Goal: Task Accomplishment & Management: Manage account settings

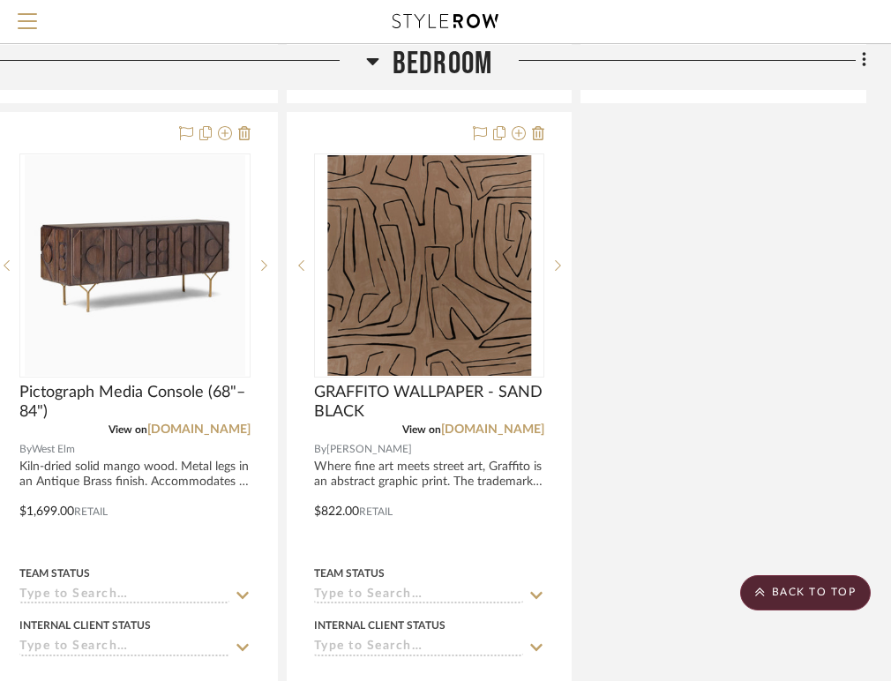
scroll to position [1900, 379]
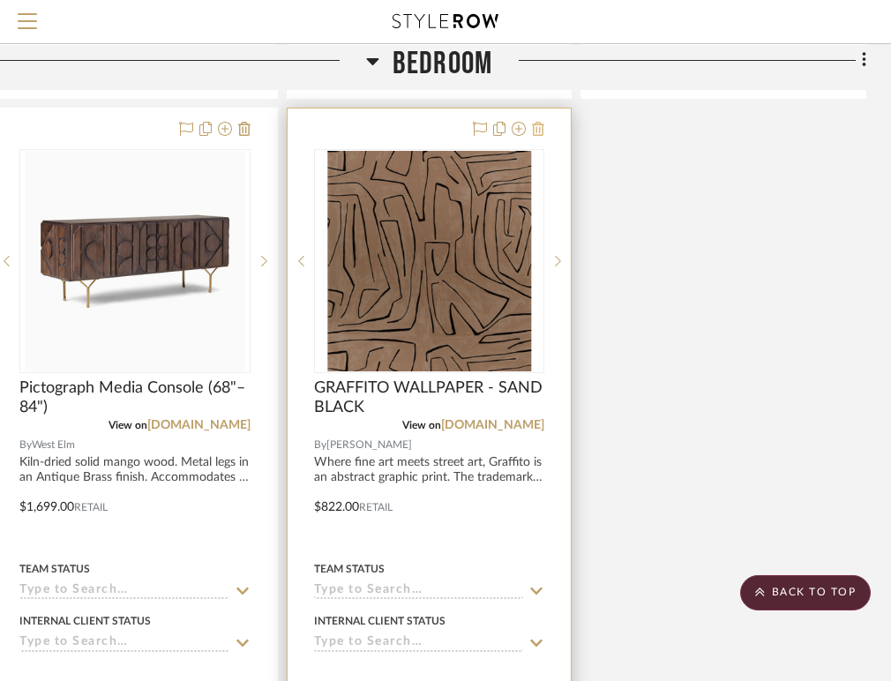
click at [542, 127] on icon at bounding box center [538, 129] width 12 height 14
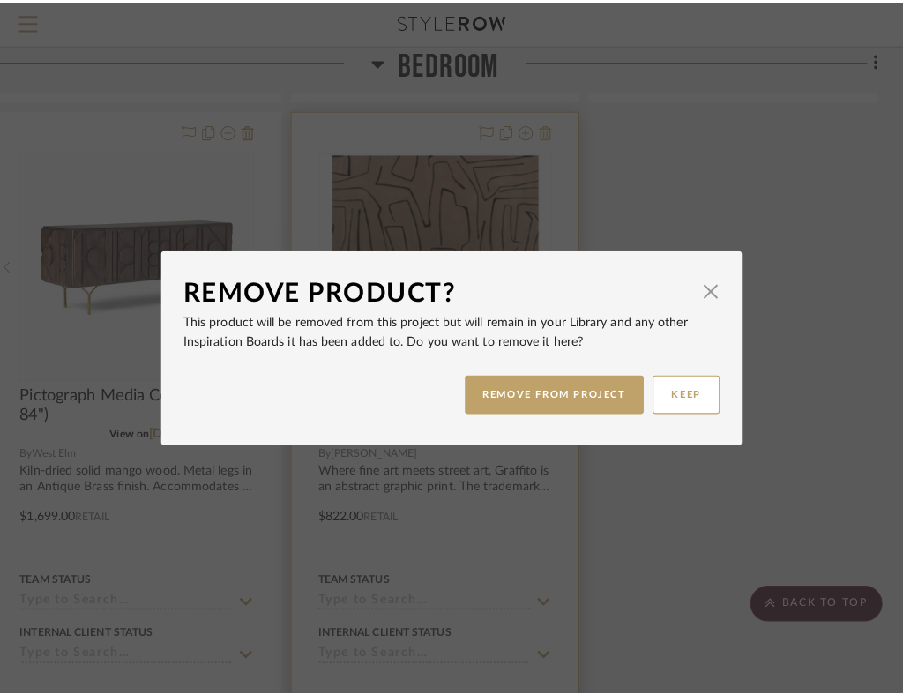
scroll to position [0, 0]
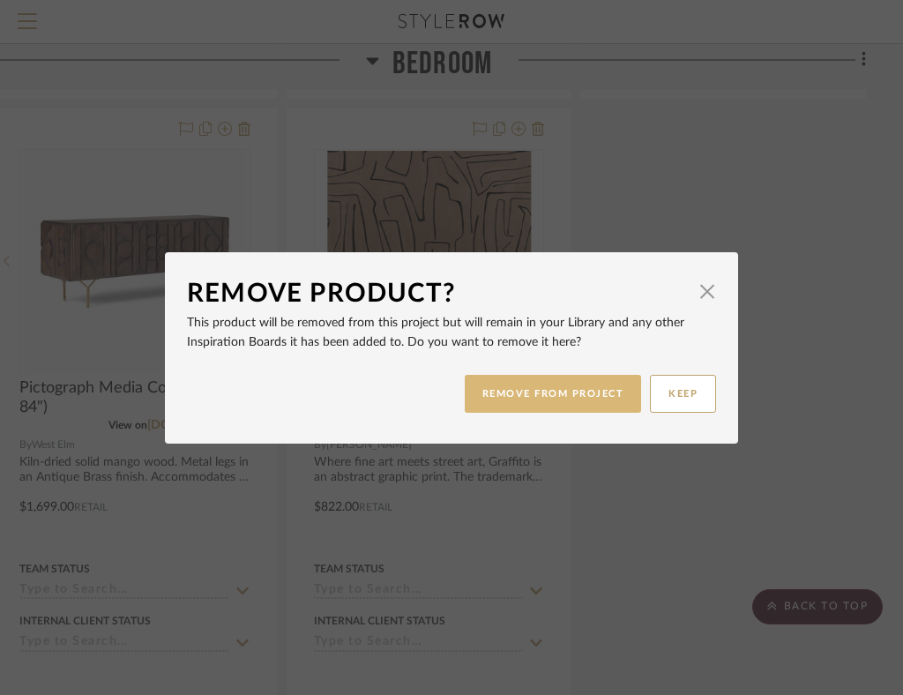
click at [559, 389] on button "REMOVE FROM PROJECT" at bounding box center [553, 394] width 177 height 38
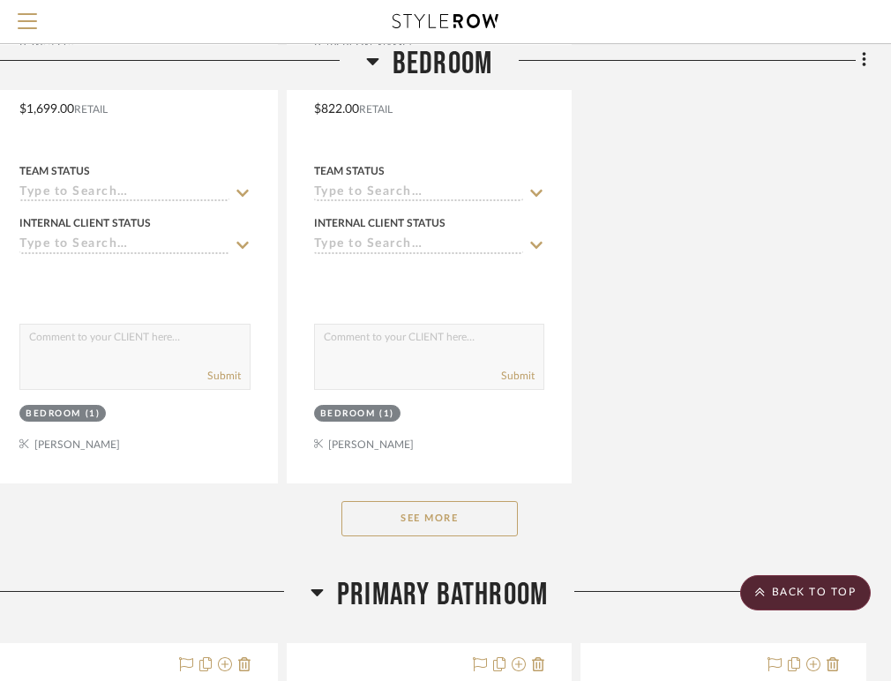
scroll to position [2328, 379]
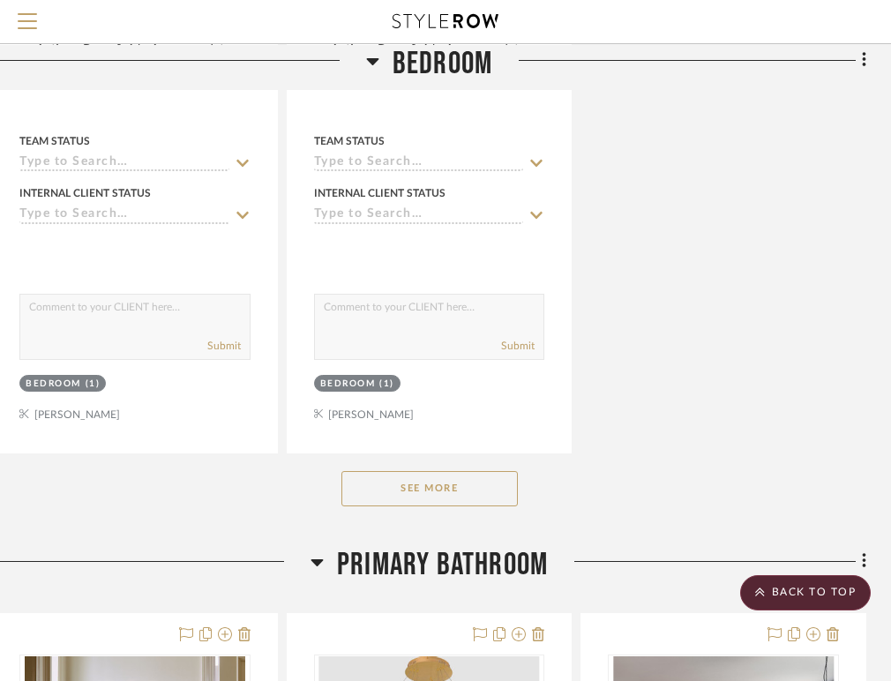
click at [452, 477] on button "See More" at bounding box center [429, 488] width 176 height 35
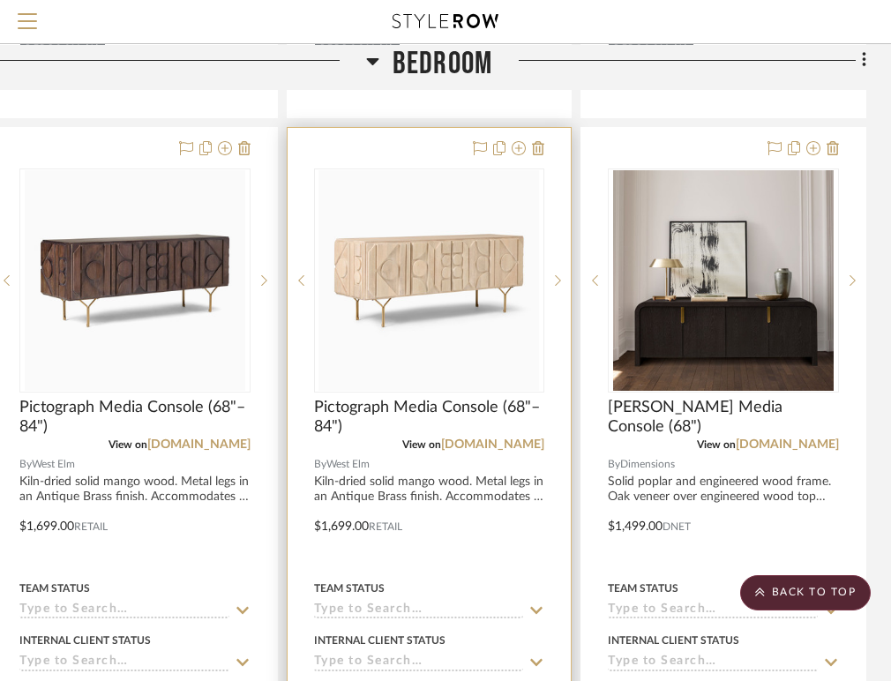
scroll to position [1867, 379]
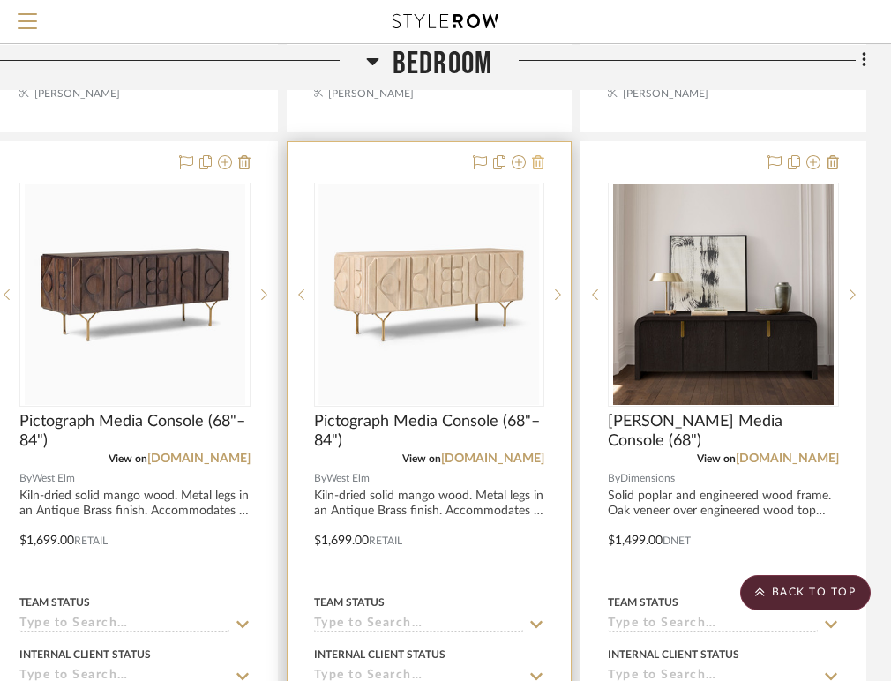
click at [541, 161] on icon at bounding box center [538, 162] width 12 height 14
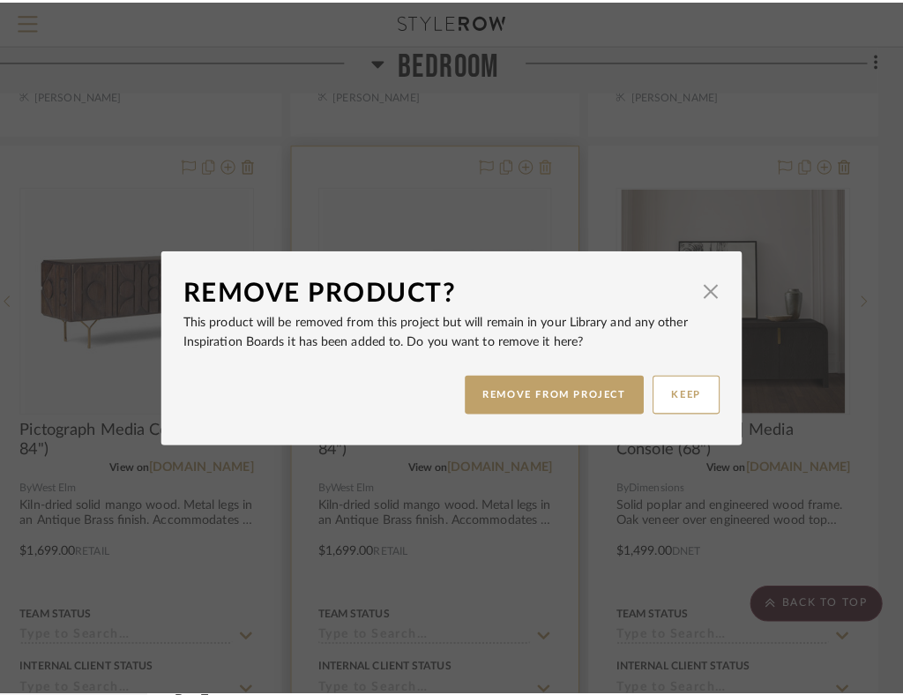
scroll to position [0, 0]
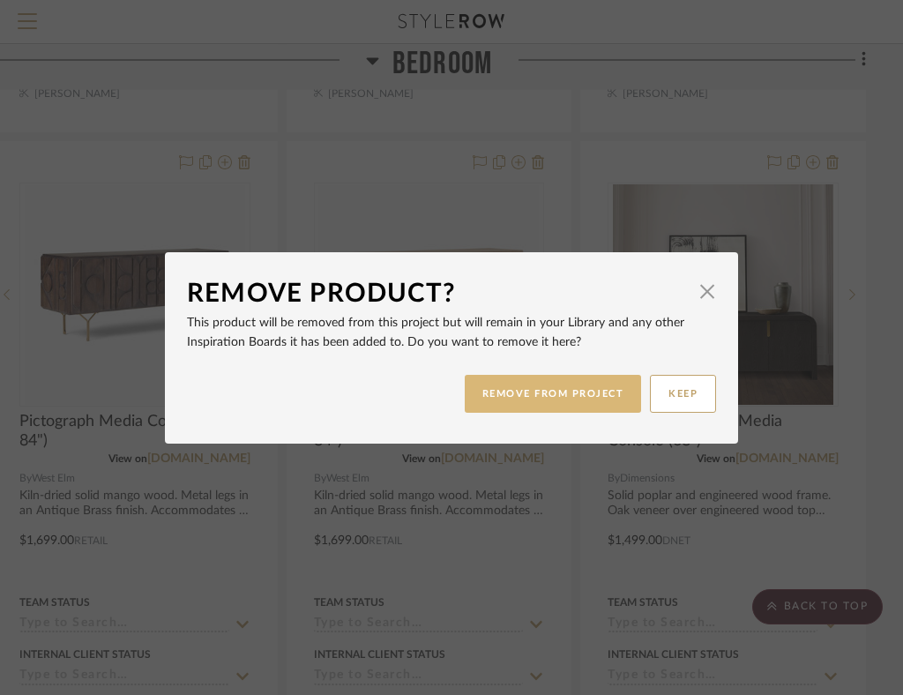
click at [509, 402] on button "REMOVE FROM PROJECT" at bounding box center [553, 394] width 177 height 38
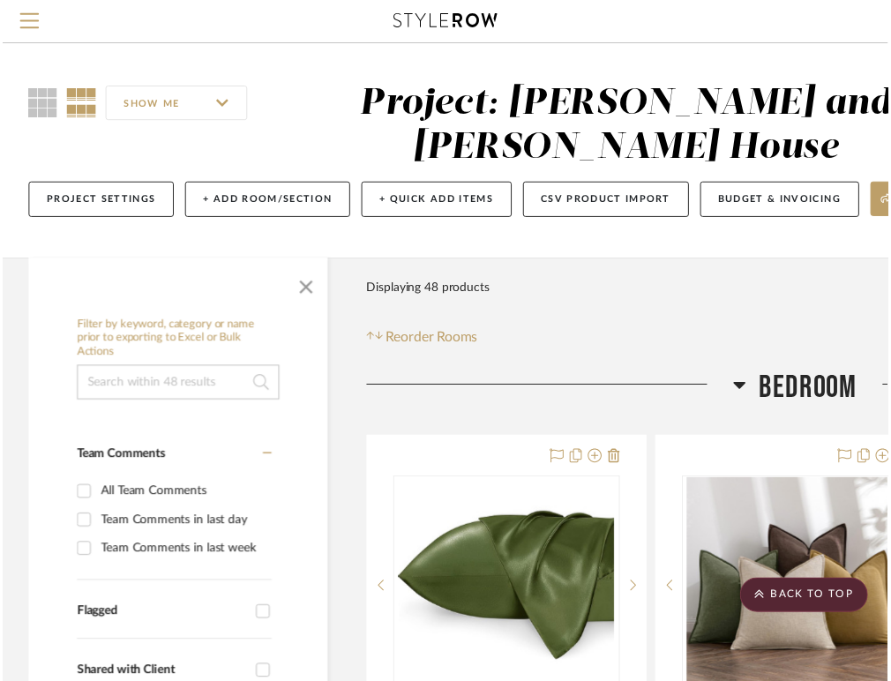
scroll to position [1867, 379]
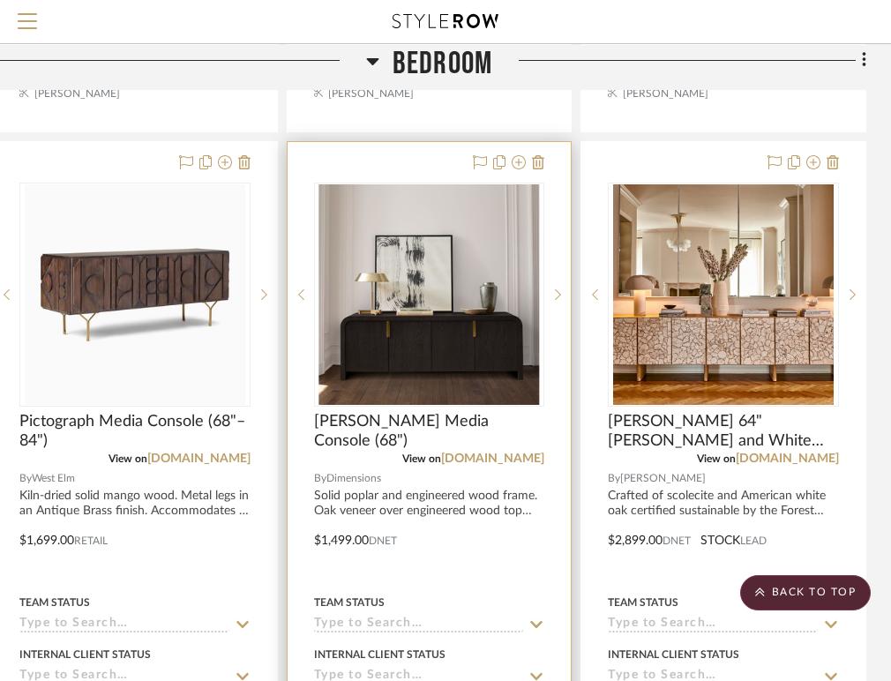
click at [547, 157] on div at bounding box center [429, 528] width 284 height 772
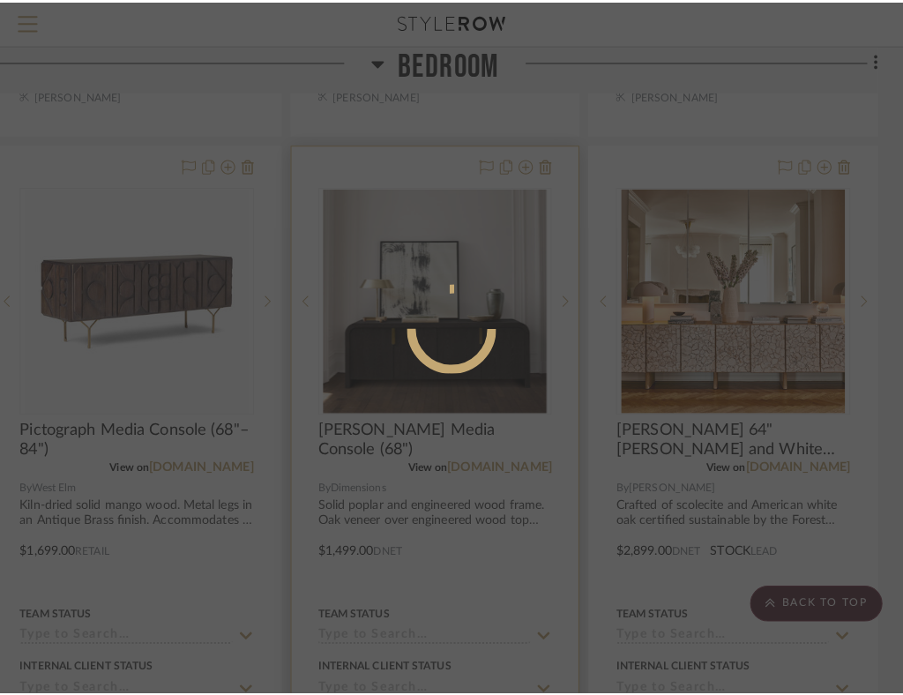
scroll to position [0, 0]
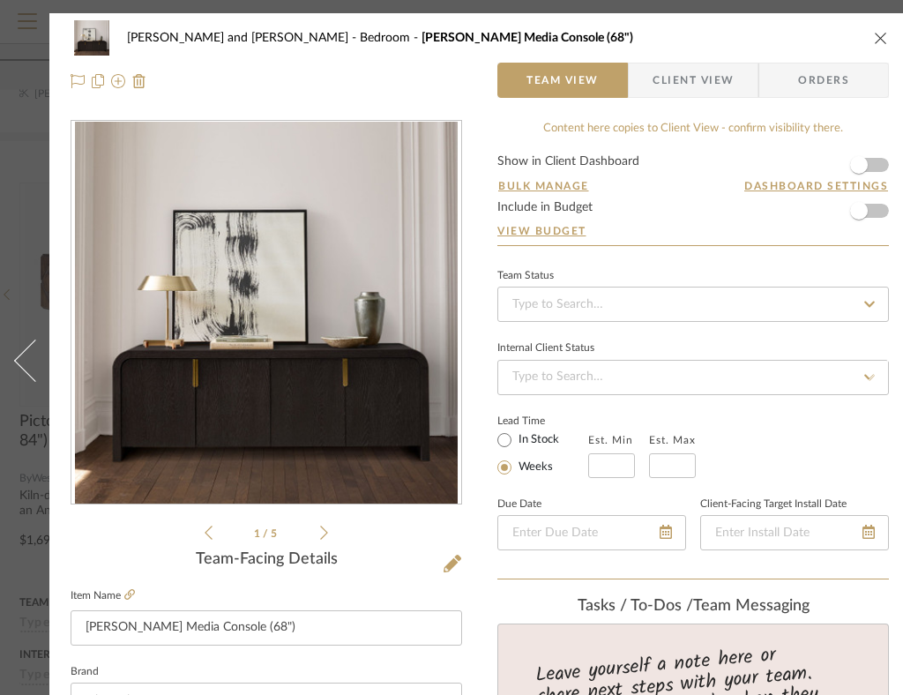
click at [880, 32] on icon "close" at bounding box center [881, 38] width 14 height 14
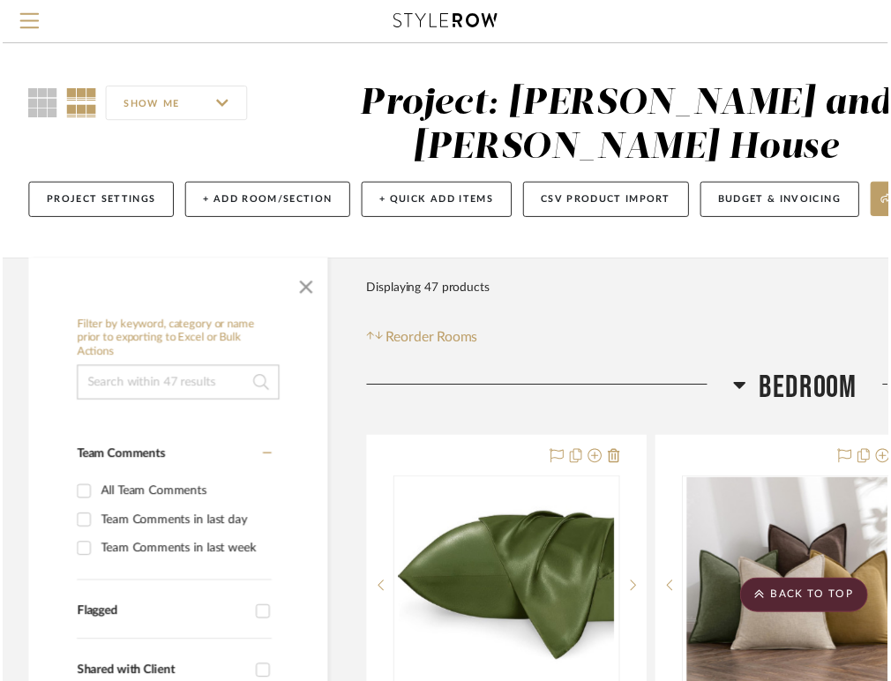
scroll to position [1867, 379]
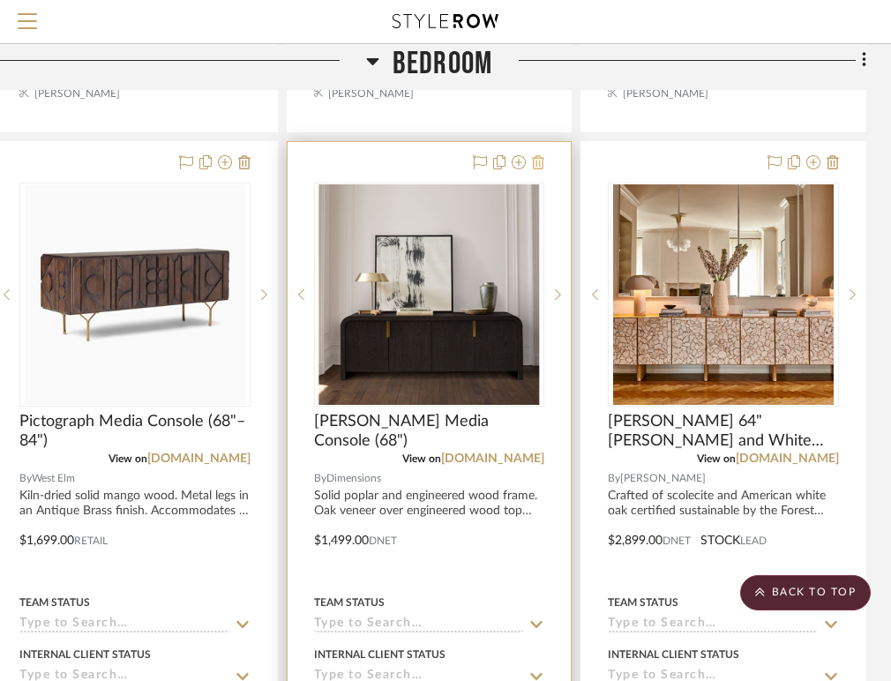
click at [542, 159] on icon at bounding box center [538, 162] width 12 height 14
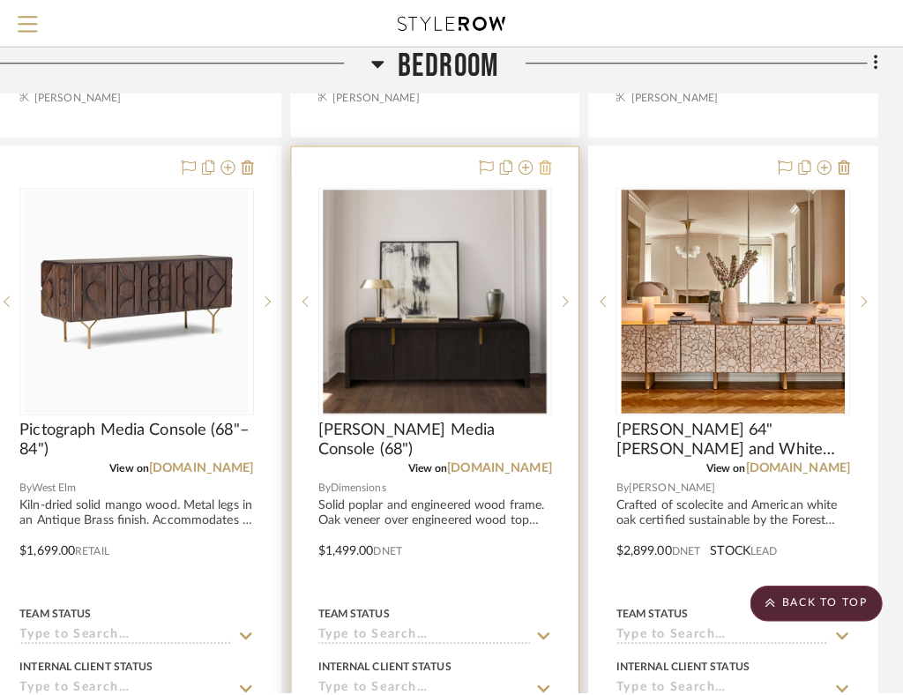
scroll to position [0, 0]
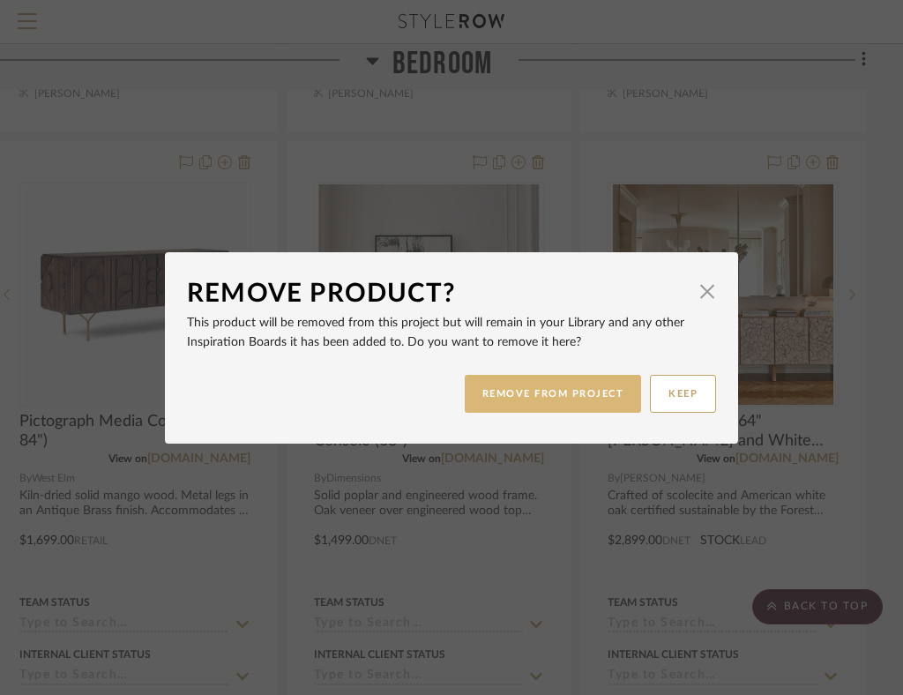
click at [566, 379] on button "REMOVE FROM PROJECT" at bounding box center [553, 394] width 177 height 38
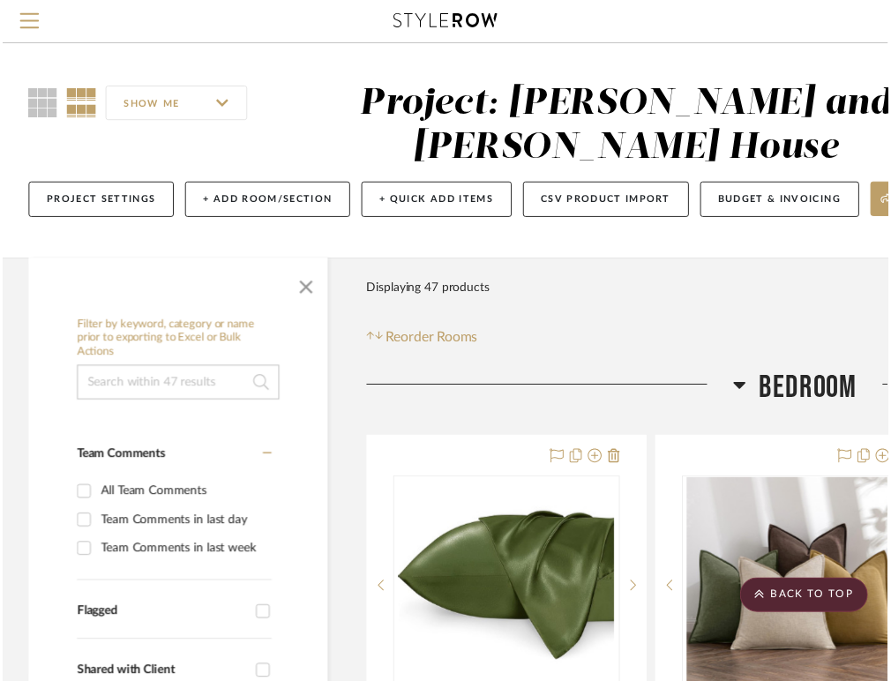
scroll to position [1867, 379]
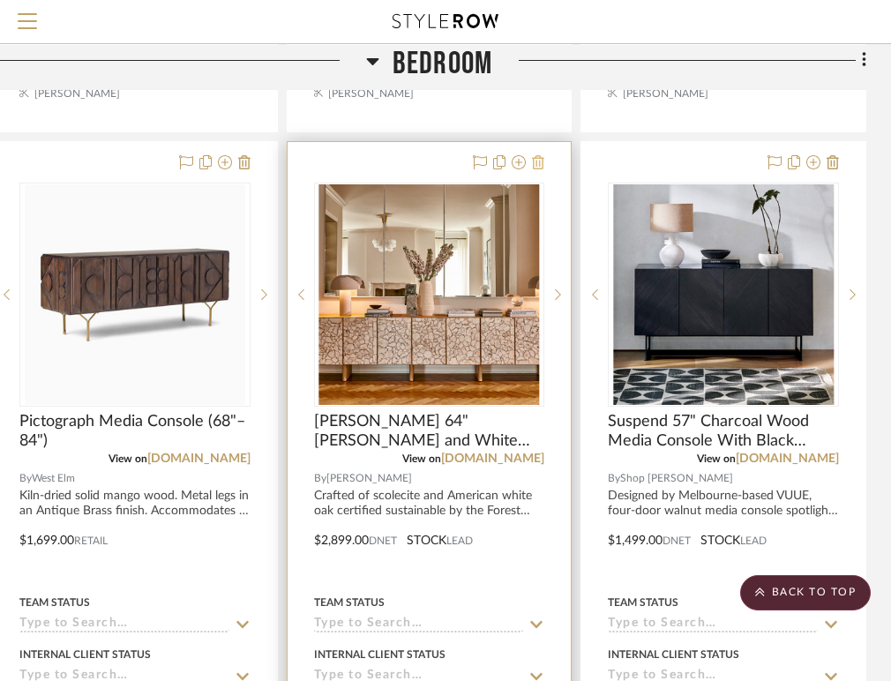
click at [534, 163] on icon at bounding box center [538, 162] width 12 height 14
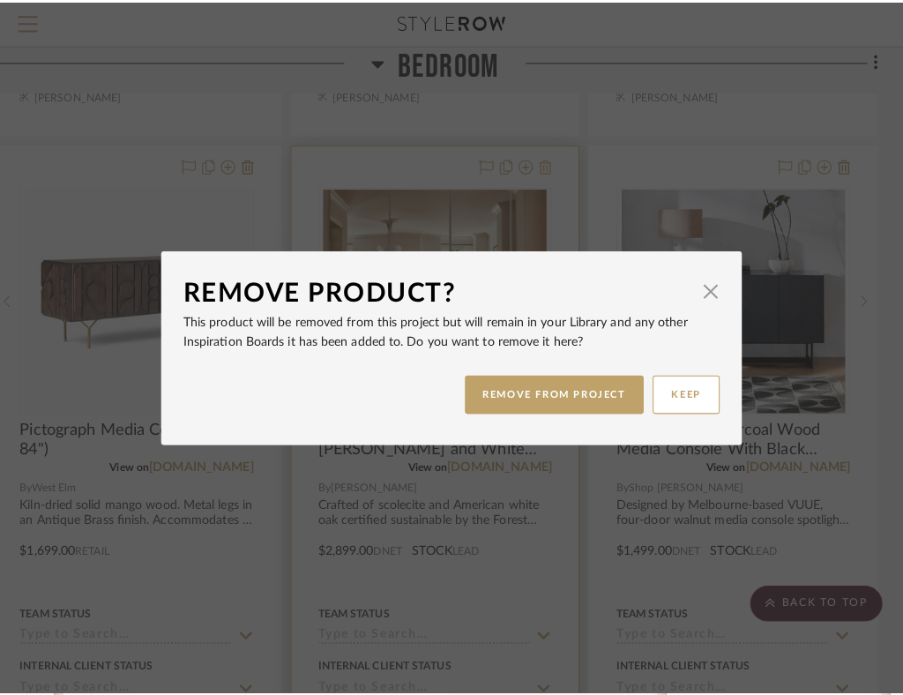
scroll to position [0, 0]
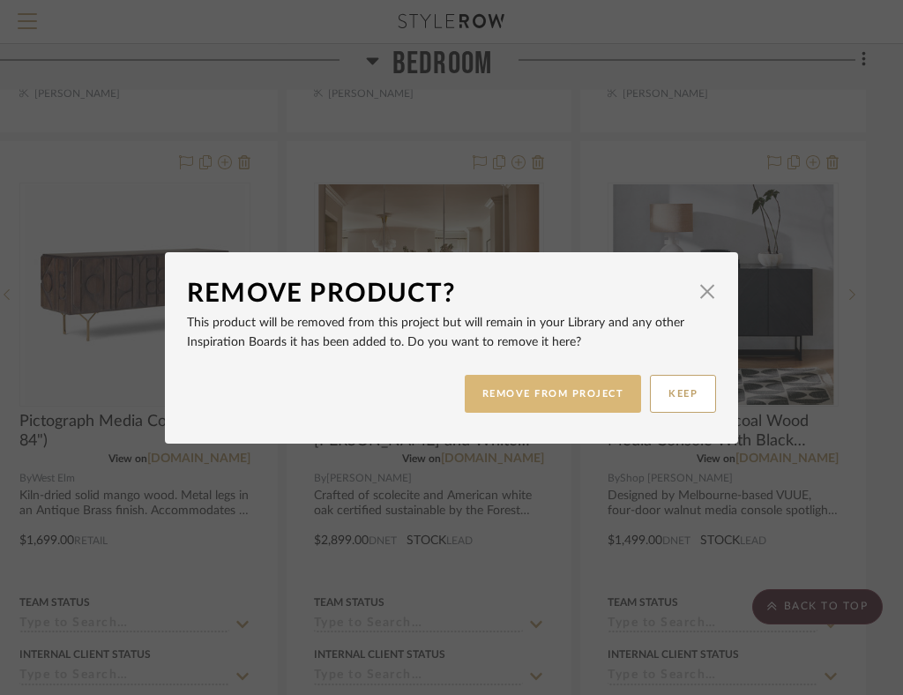
click at [511, 410] on button "REMOVE FROM PROJECT" at bounding box center [553, 394] width 177 height 38
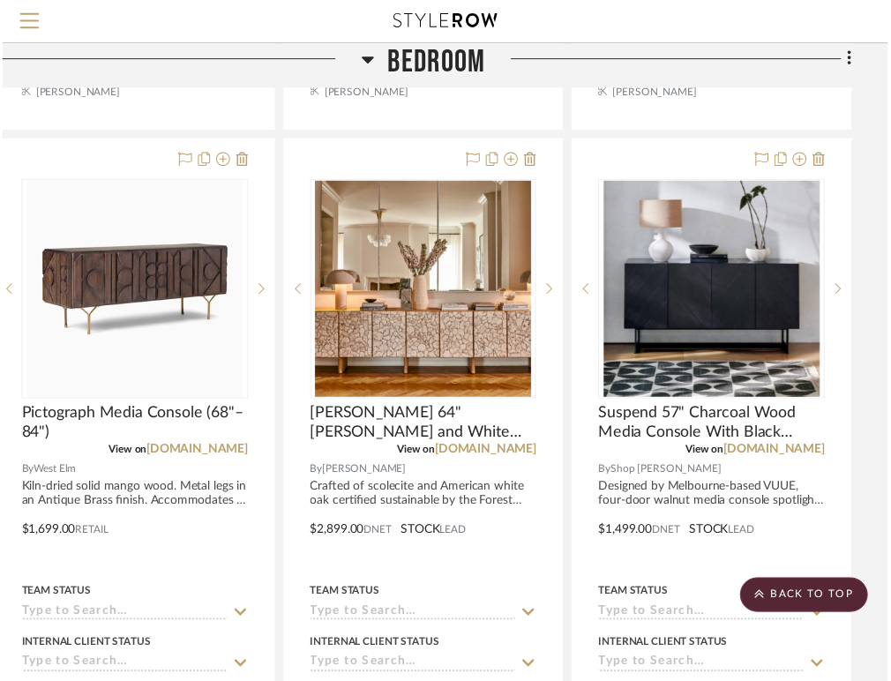
scroll to position [1867, 379]
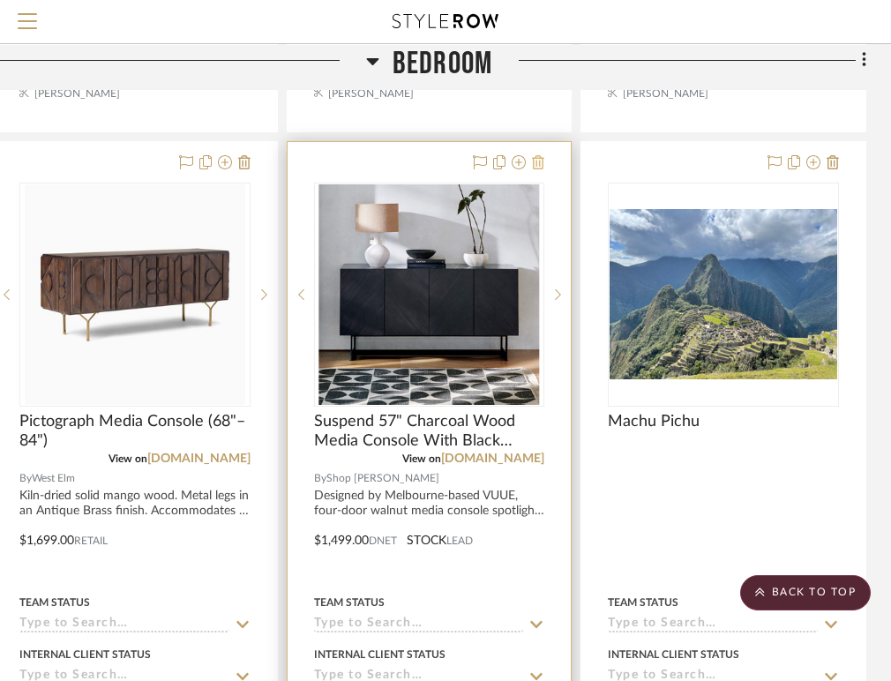
click at [537, 162] on icon at bounding box center [538, 162] width 12 height 14
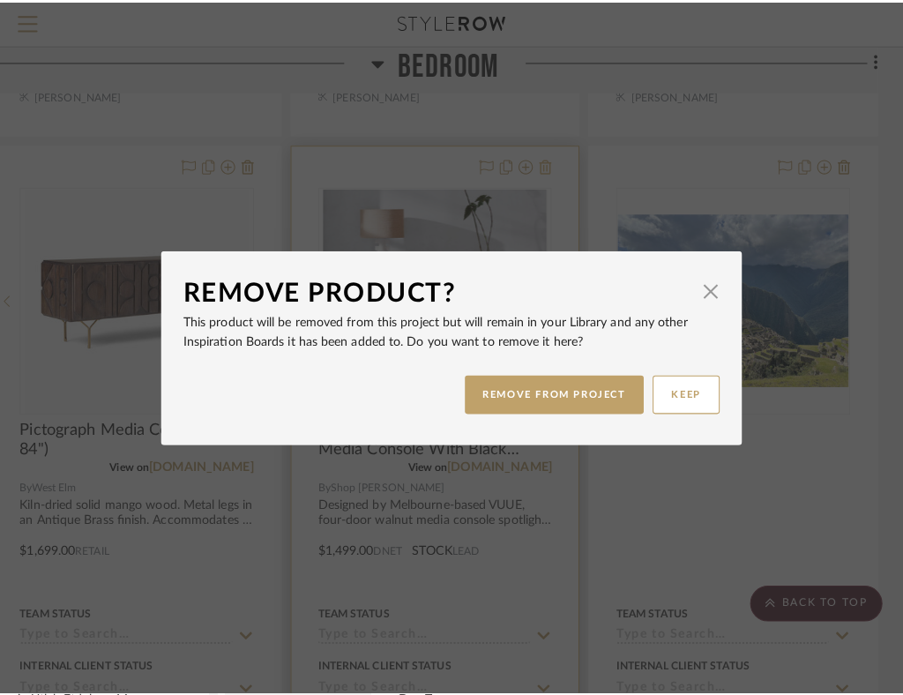
scroll to position [0, 0]
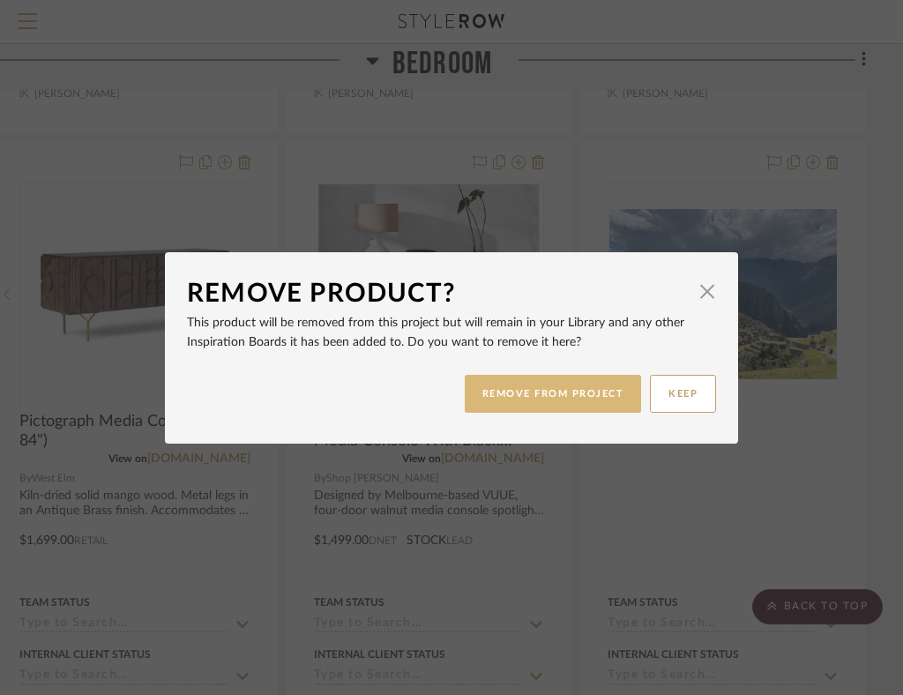
click at [524, 391] on button "REMOVE FROM PROJECT" at bounding box center [553, 394] width 177 height 38
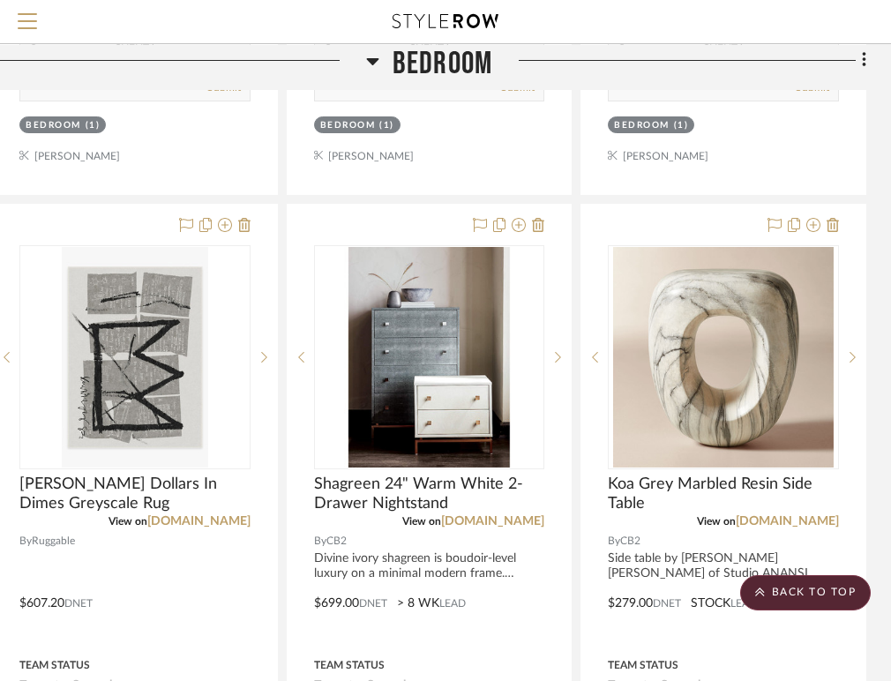
scroll to position [4257, 379]
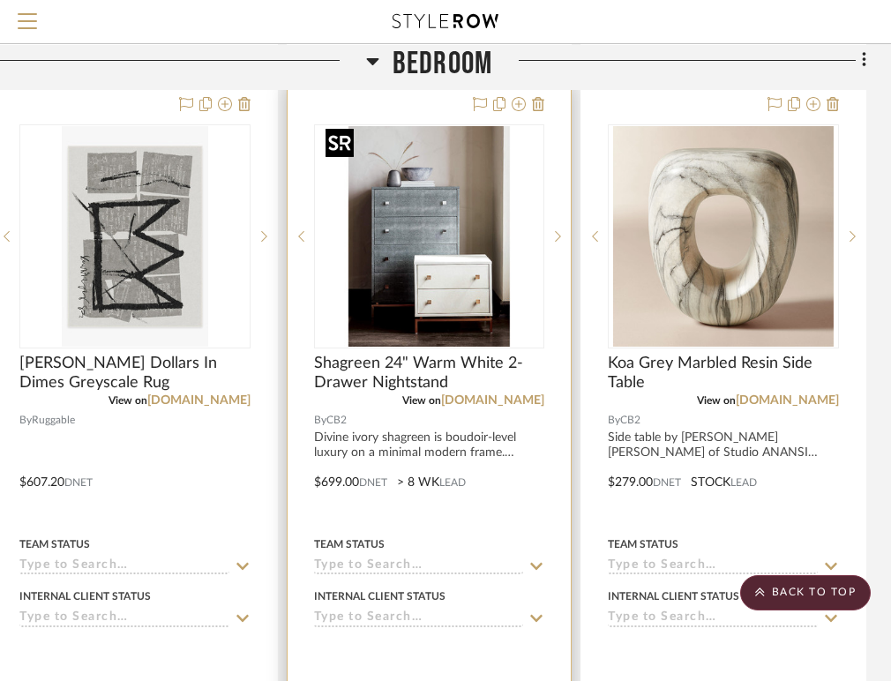
click at [496, 298] on img "0" at bounding box center [428, 236] width 220 height 220
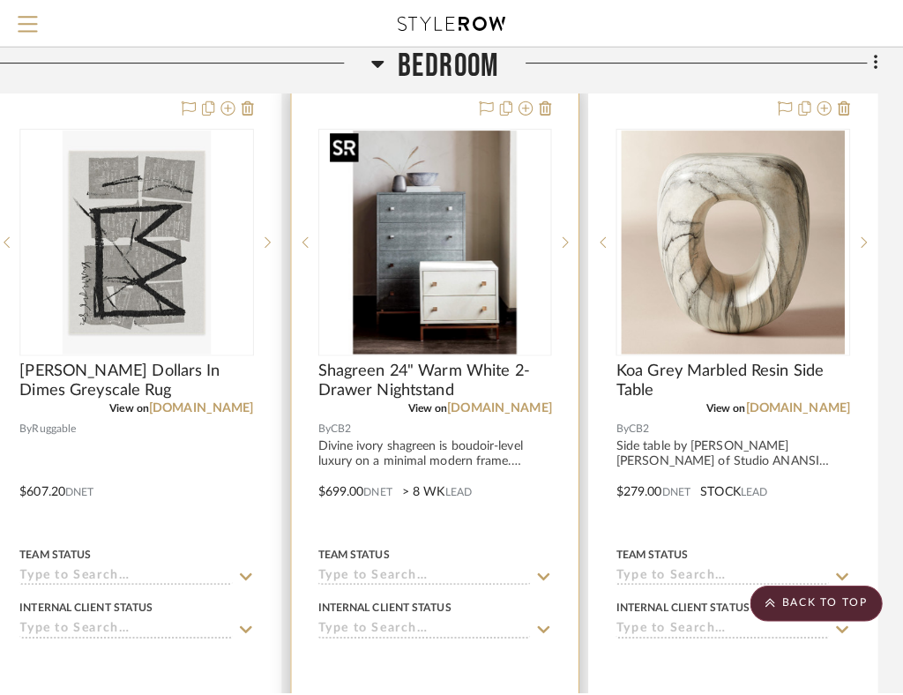
scroll to position [0, 0]
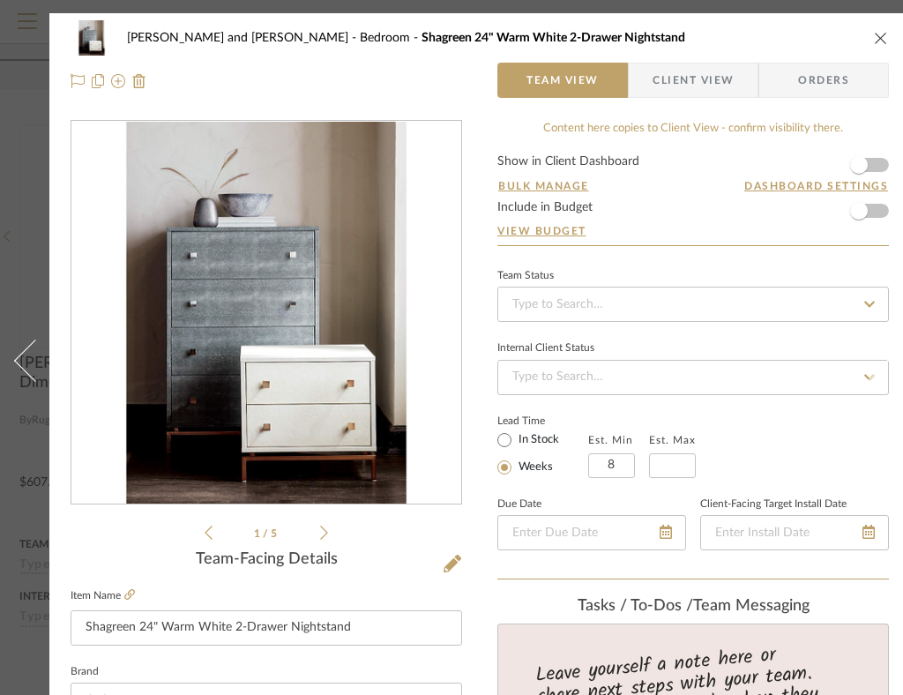
click at [326, 526] on icon at bounding box center [324, 533] width 8 height 16
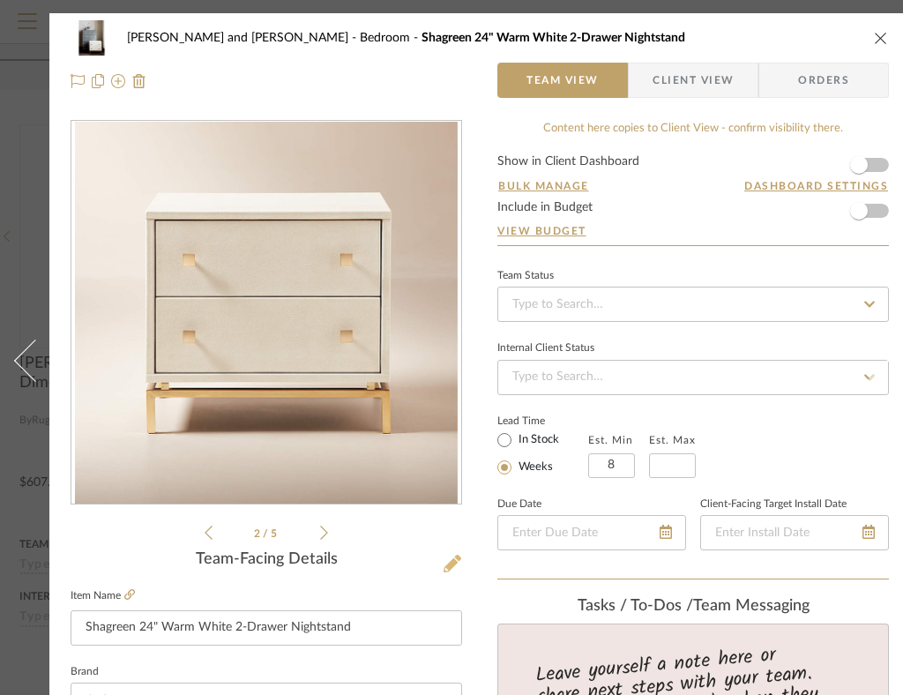
click at [452, 560] on icon at bounding box center [453, 564] width 18 height 18
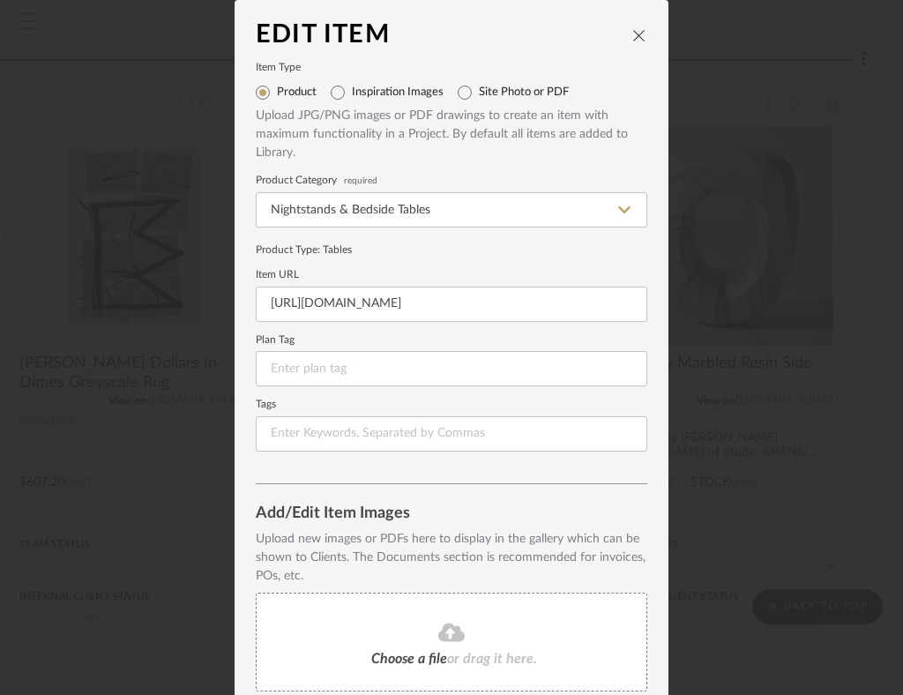
scroll to position [226, 0]
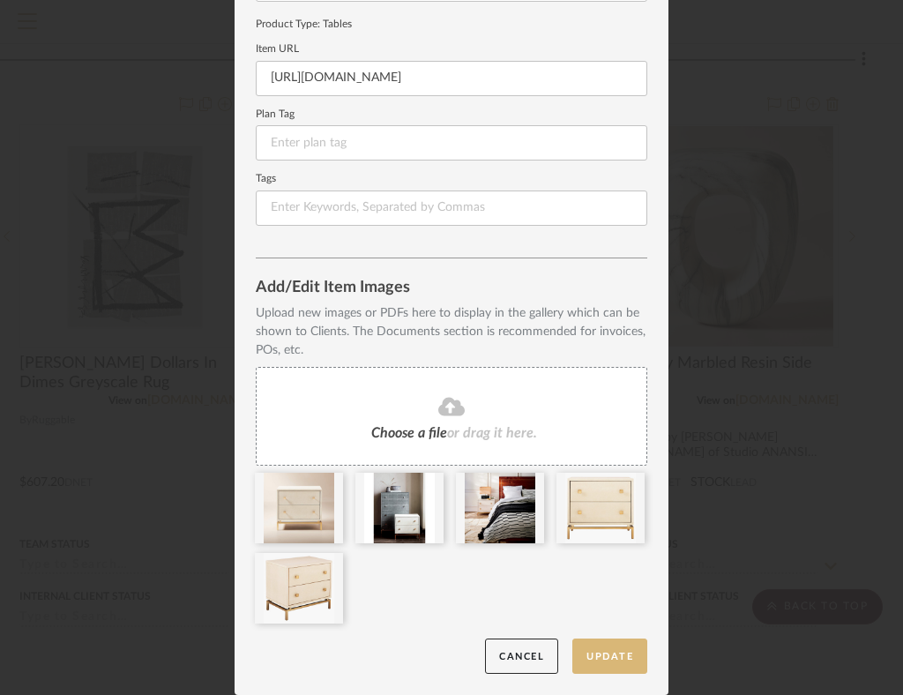
click at [616, 665] on button "Update" at bounding box center [609, 656] width 75 height 36
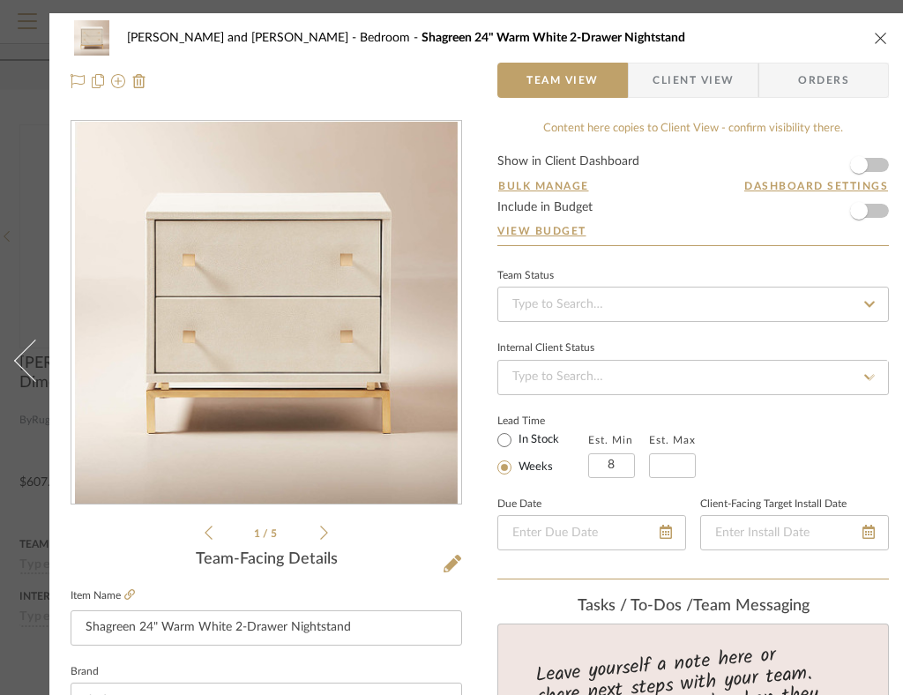
click at [884, 41] on icon "close" at bounding box center [881, 38] width 14 height 14
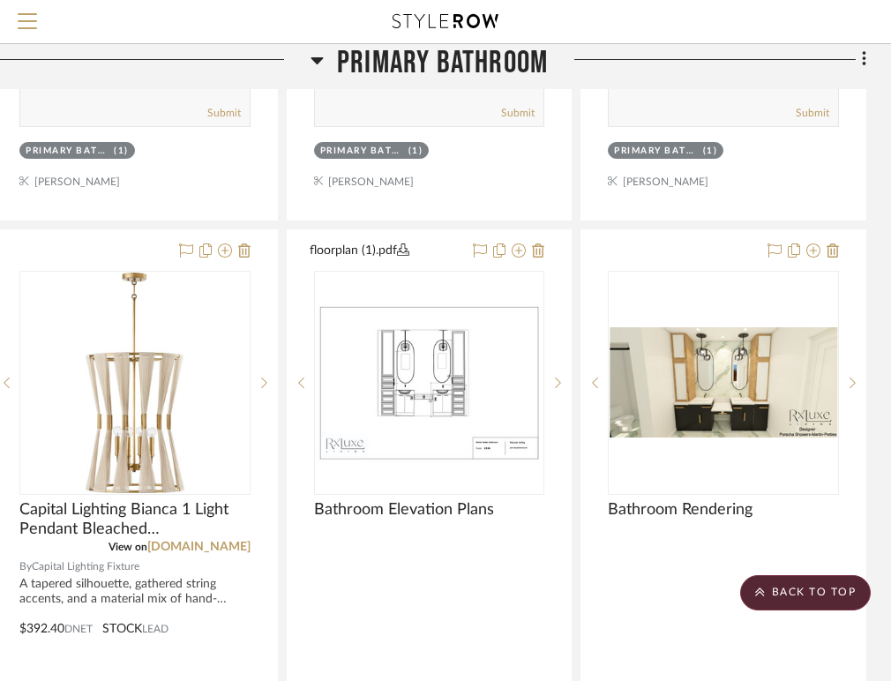
scroll to position [11335, 379]
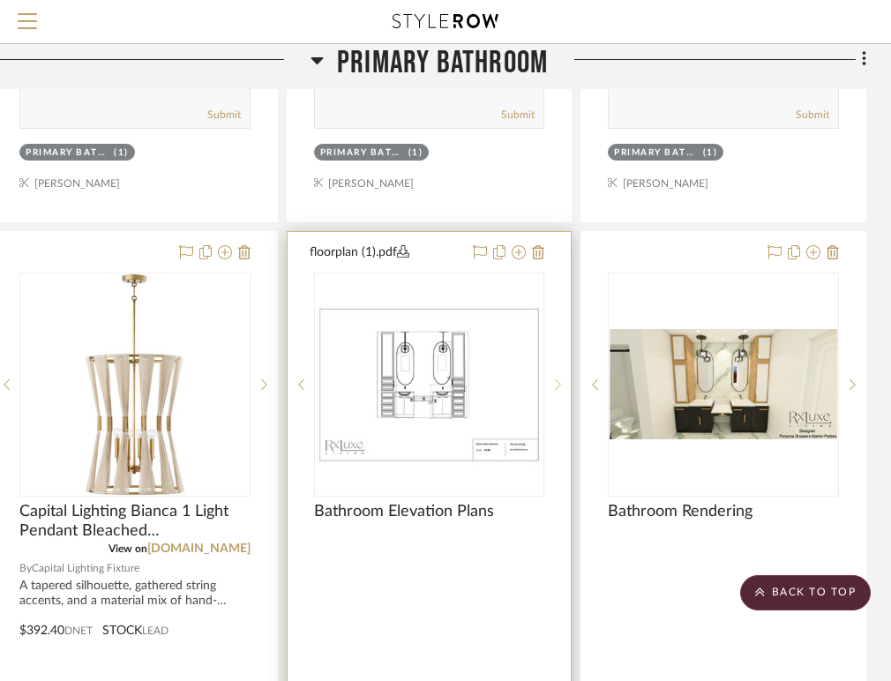
click at [556, 371] on div at bounding box center [557, 384] width 26 height 224
click at [556, 378] on icon at bounding box center [558, 384] width 6 height 12
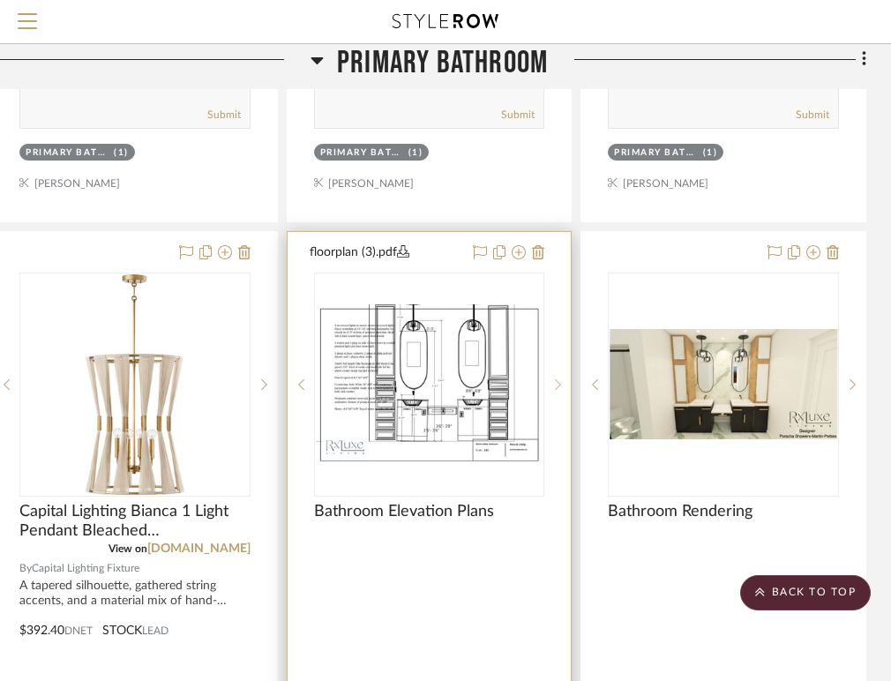
click at [556, 378] on icon at bounding box center [558, 384] width 6 height 12
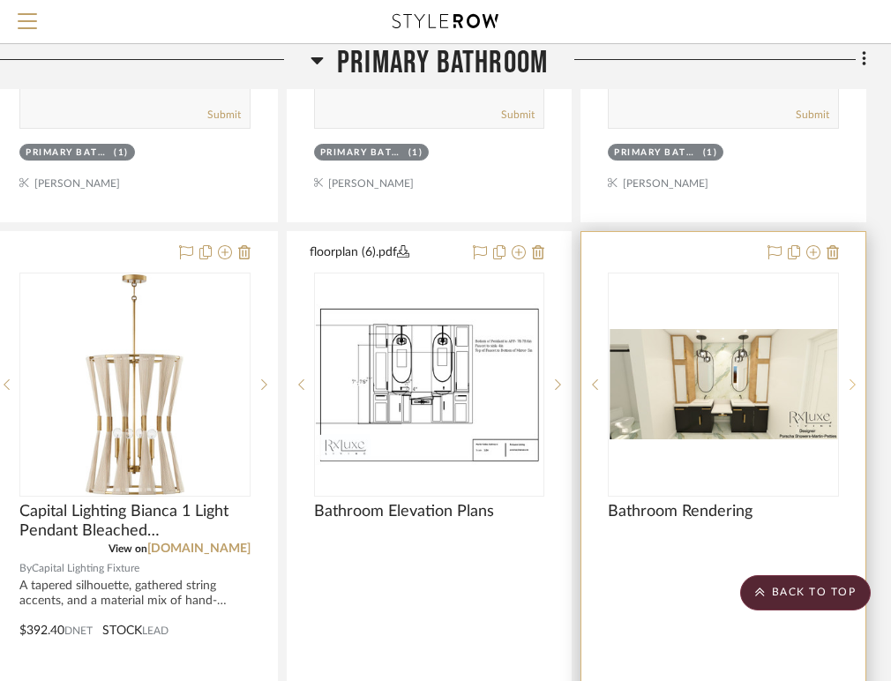
click at [850, 378] on icon at bounding box center [852, 384] width 6 height 12
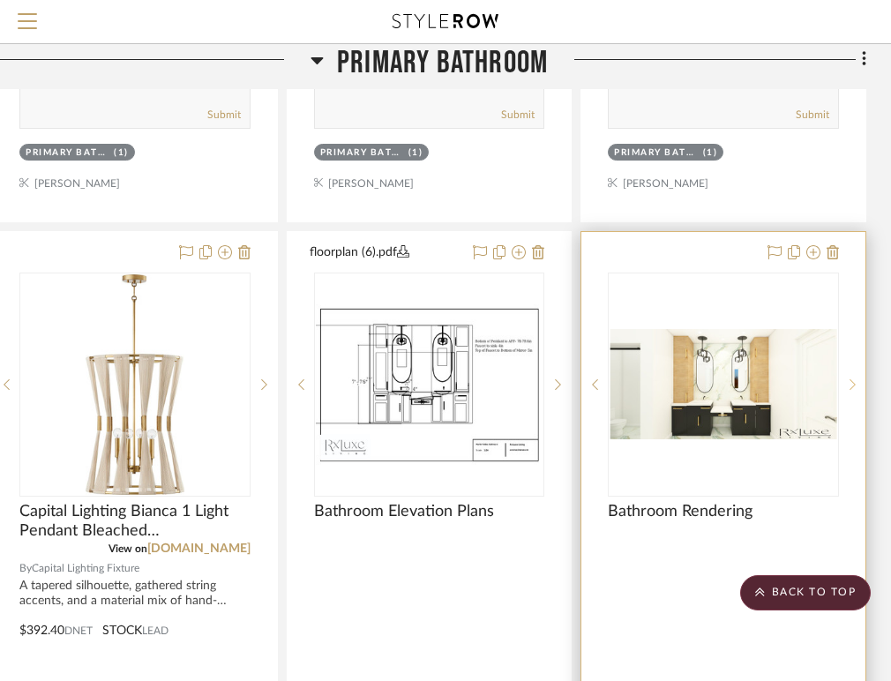
click at [850, 378] on icon at bounding box center [852, 384] width 6 height 12
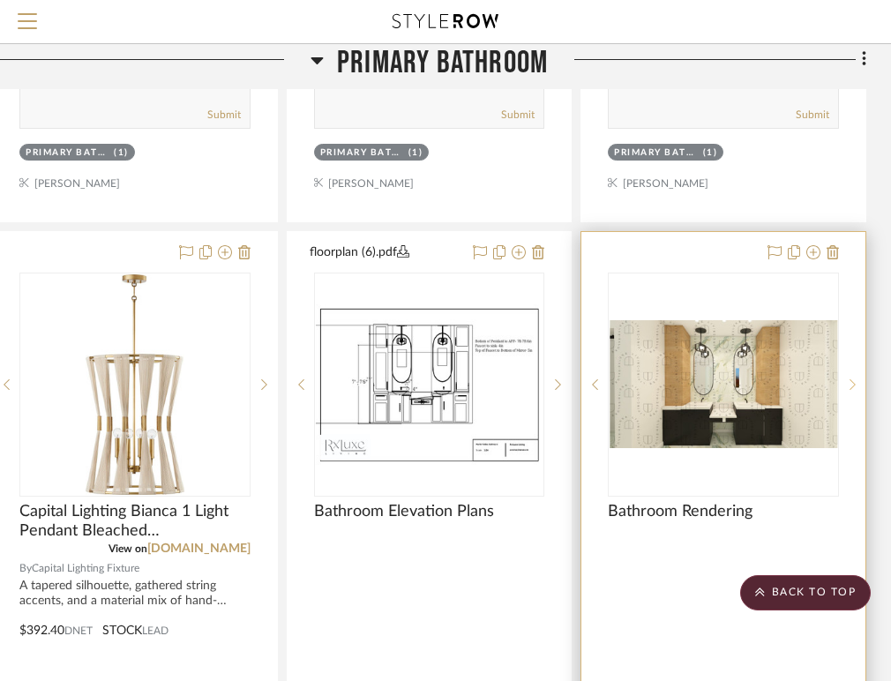
click at [850, 378] on icon at bounding box center [852, 384] width 6 height 12
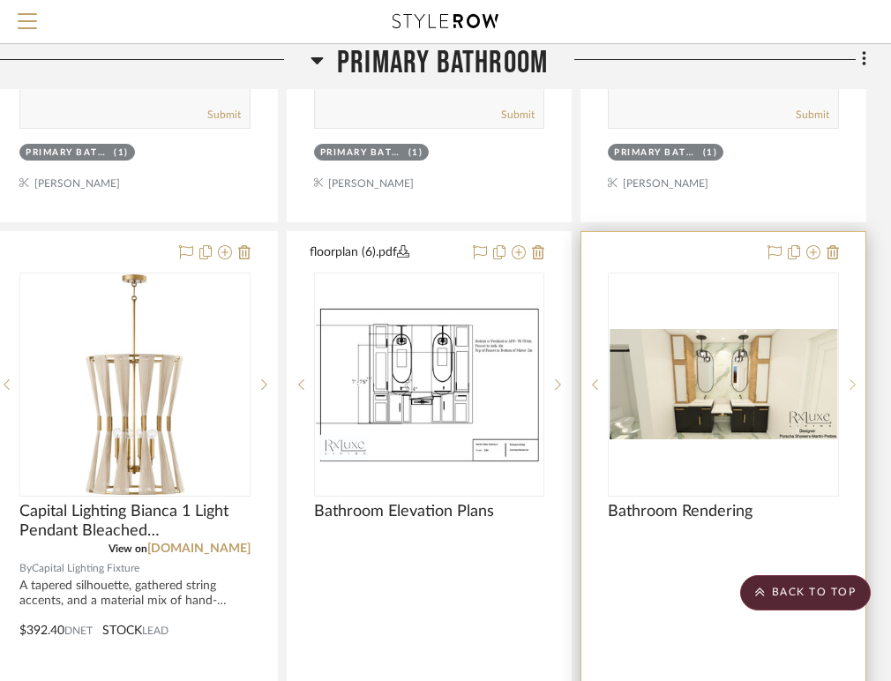
click at [850, 378] on icon at bounding box center [852, 384] width 6 height 12
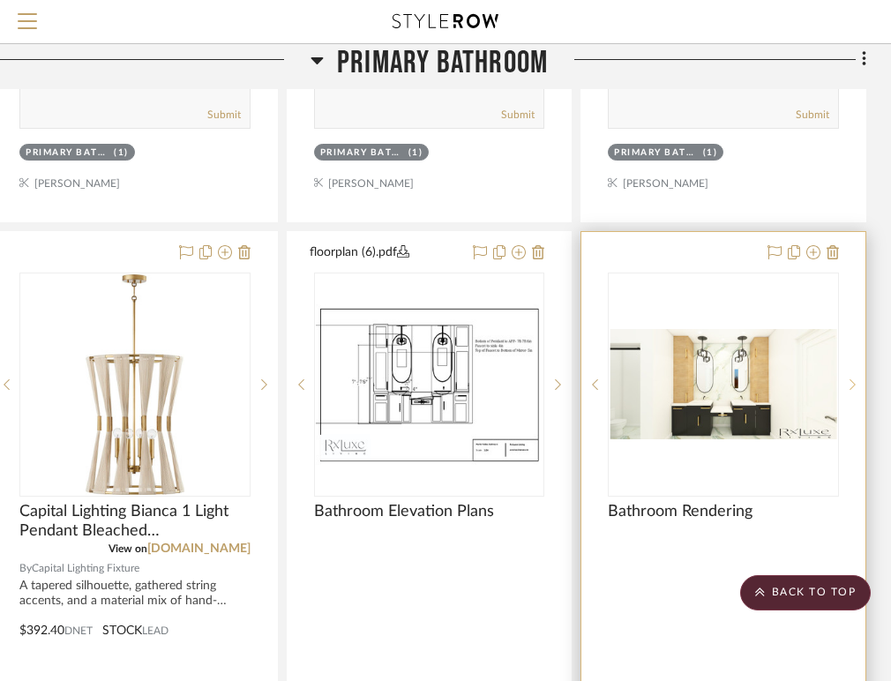
click at [850, 378] on icon at bounding box center [852, 384] width 6 height 12
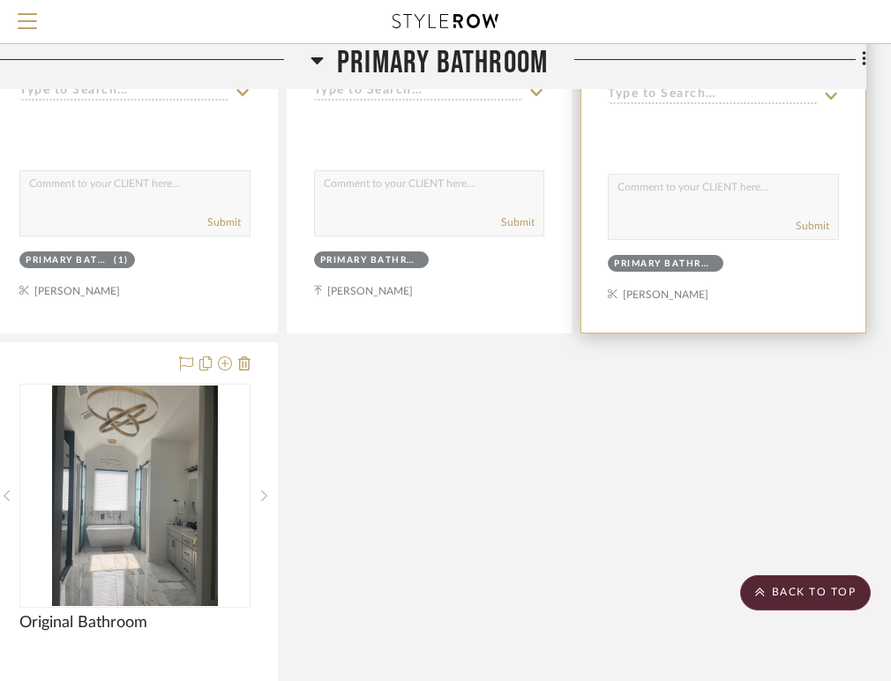
scroll to position [12011, 379]
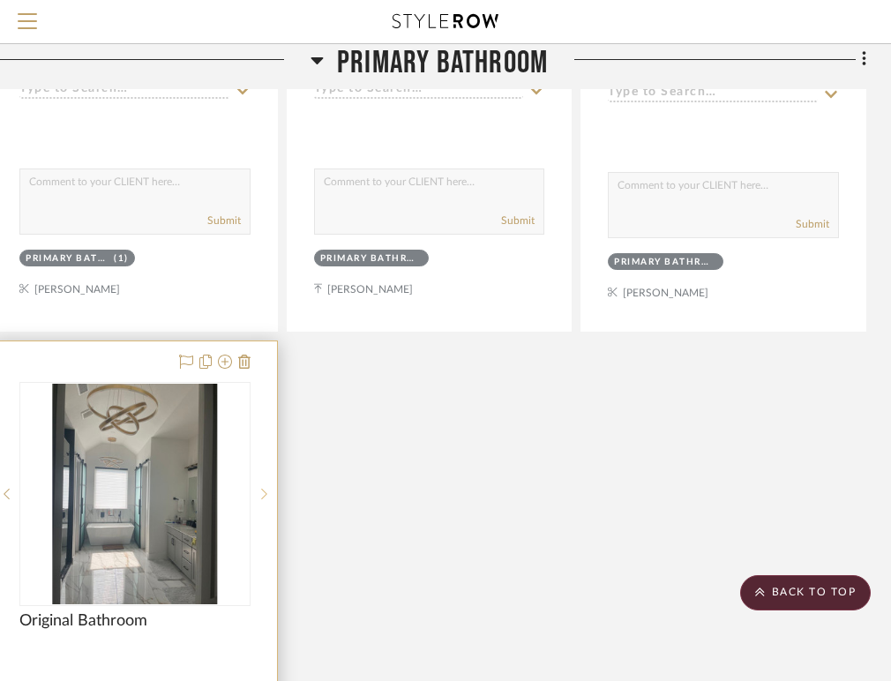
click at [264, 488] on icon at bounding box center [264, 494] width 6 height 12
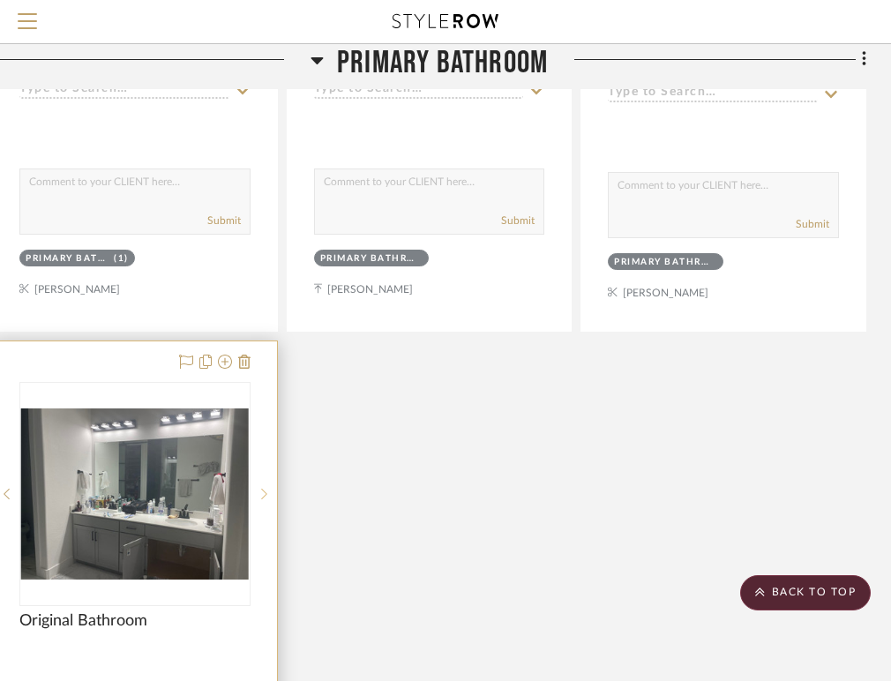
click at [264, 488] on icon at bounding box center [264, 494] width 6 height 12
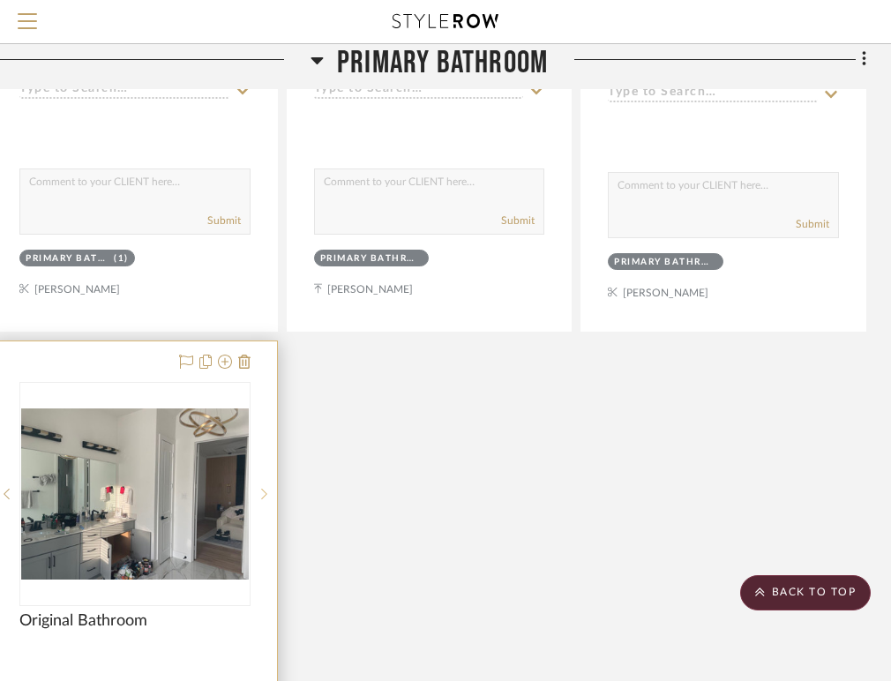
click at [264, 488] on icon at bounding box center [264, 494] width 6 height 12
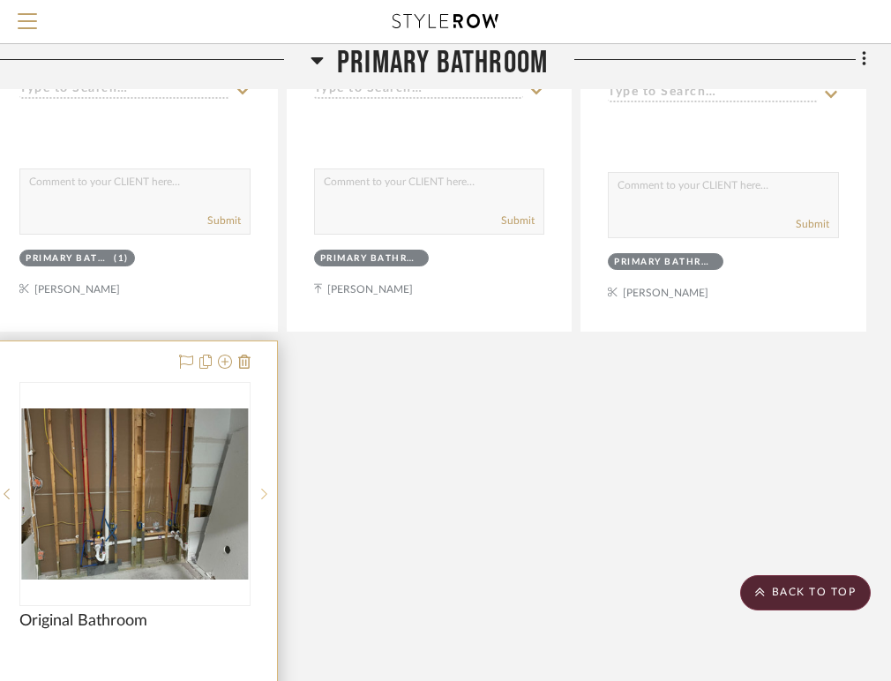
click at [264, 488] on icon at bounding box center [264, 494] width 6 height 12
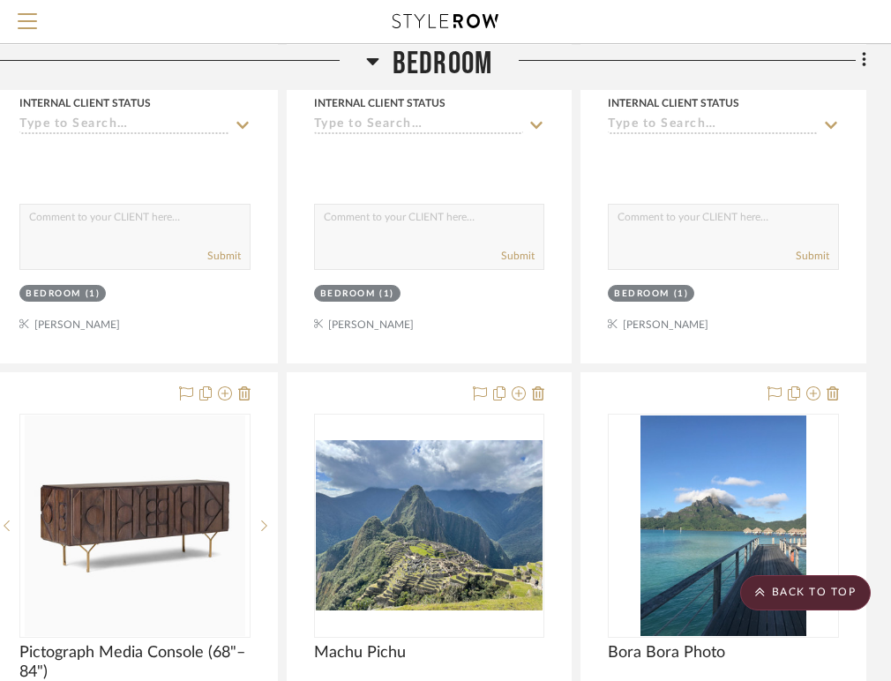
scroll to position [0, 379]
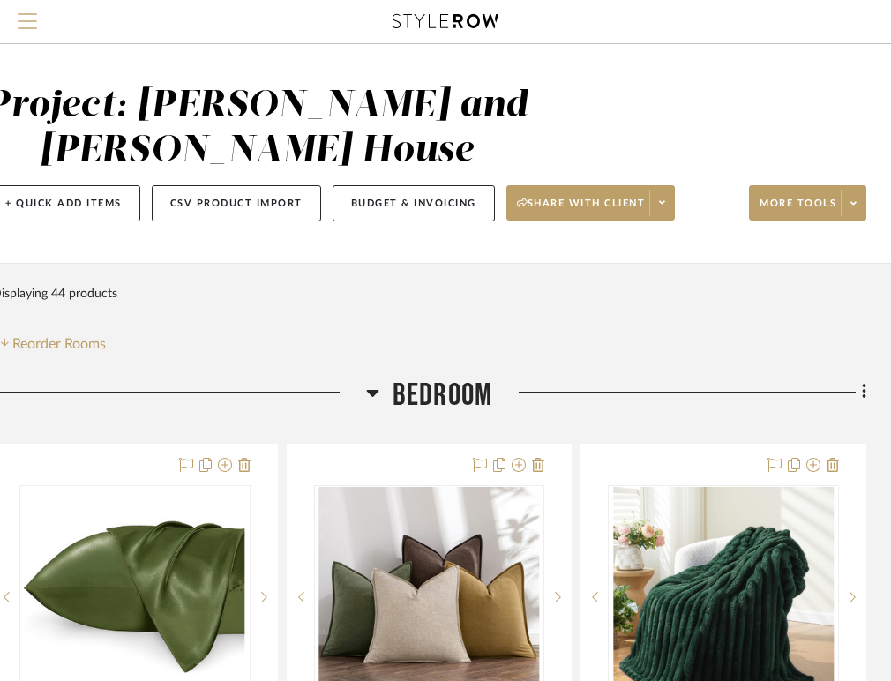
click at [31, 11] on button "Menu" at bounding box center [27, 21] width 55 height 43
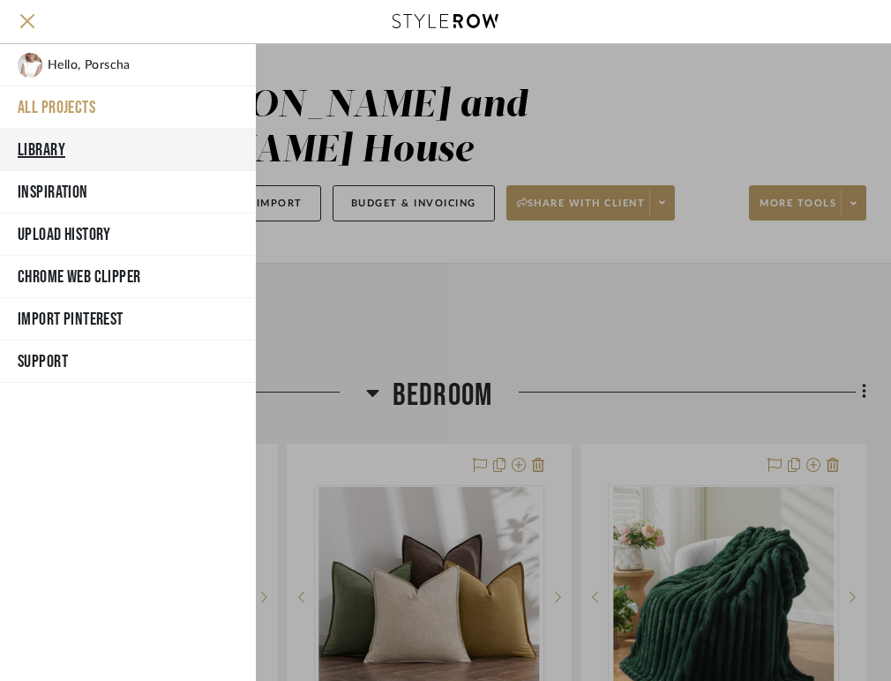
click at [61, 147] on button "Library" at bounding box center [128, 150] width 256 height 42
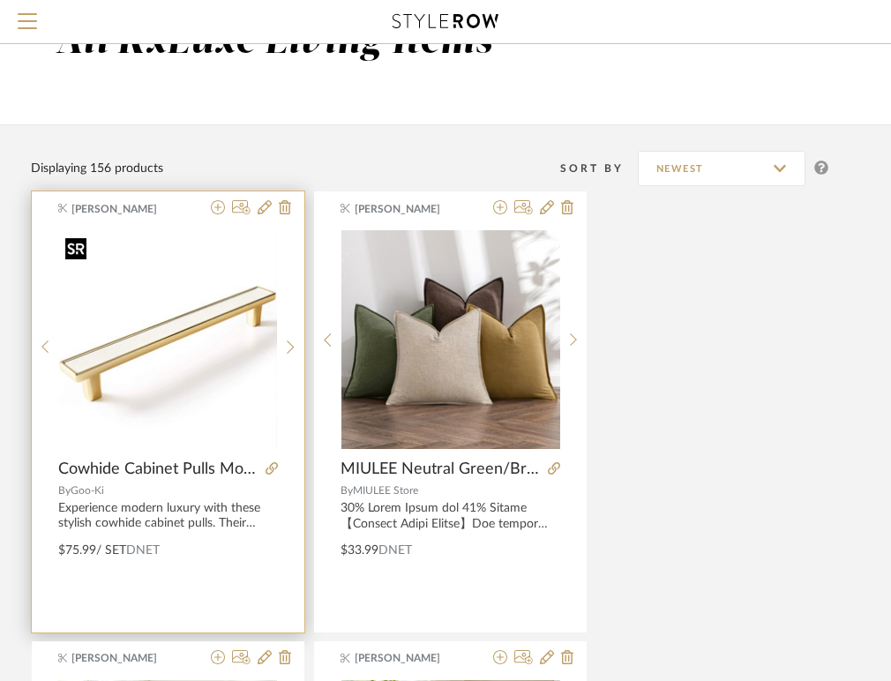
scroll to position [0, 379]
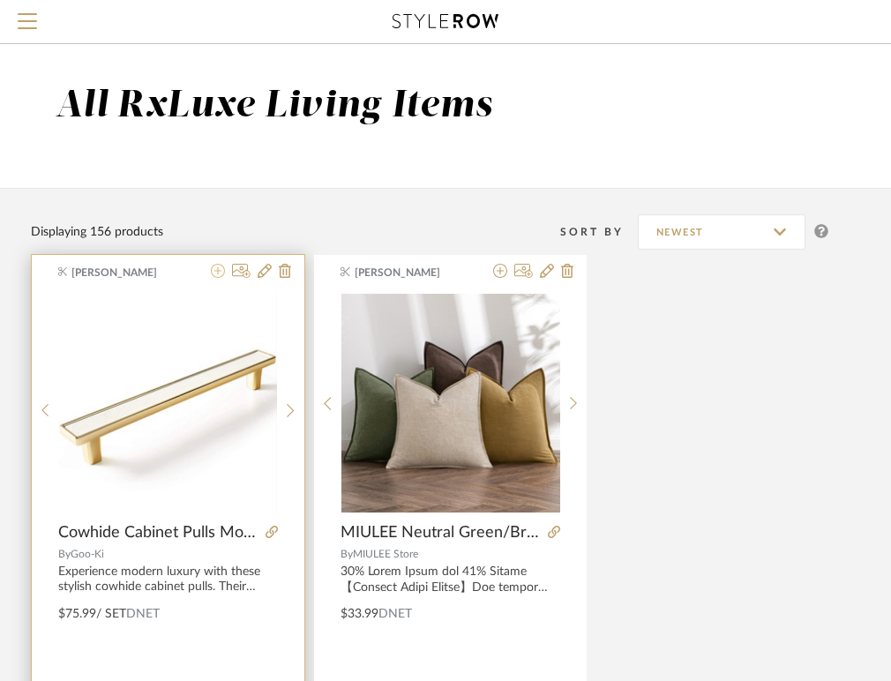
click at [219, 272] on icon at bounding box center [218, 271] width 14 height 14
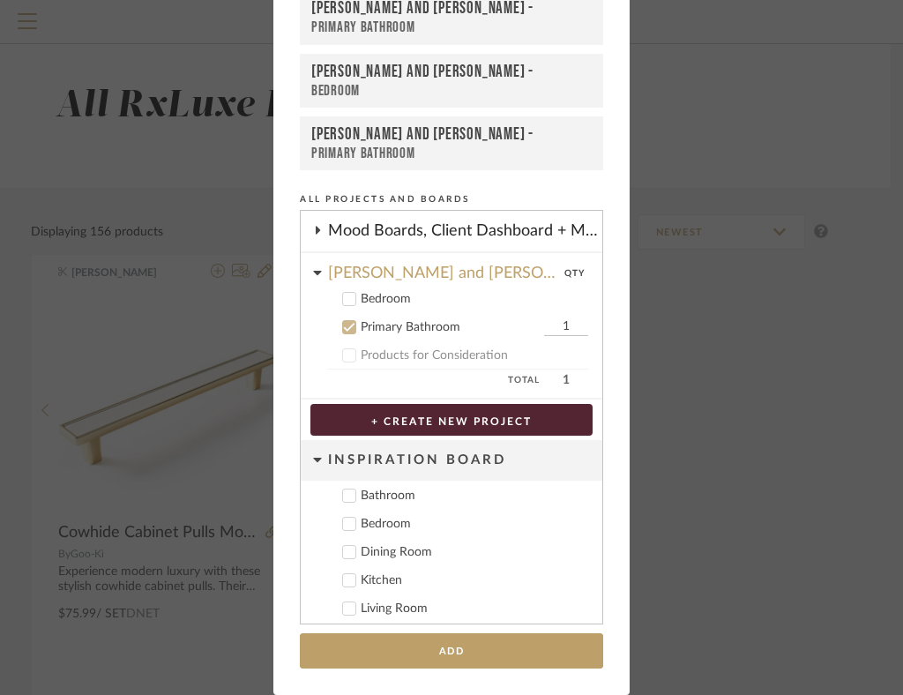
scroll to position [88, 0]
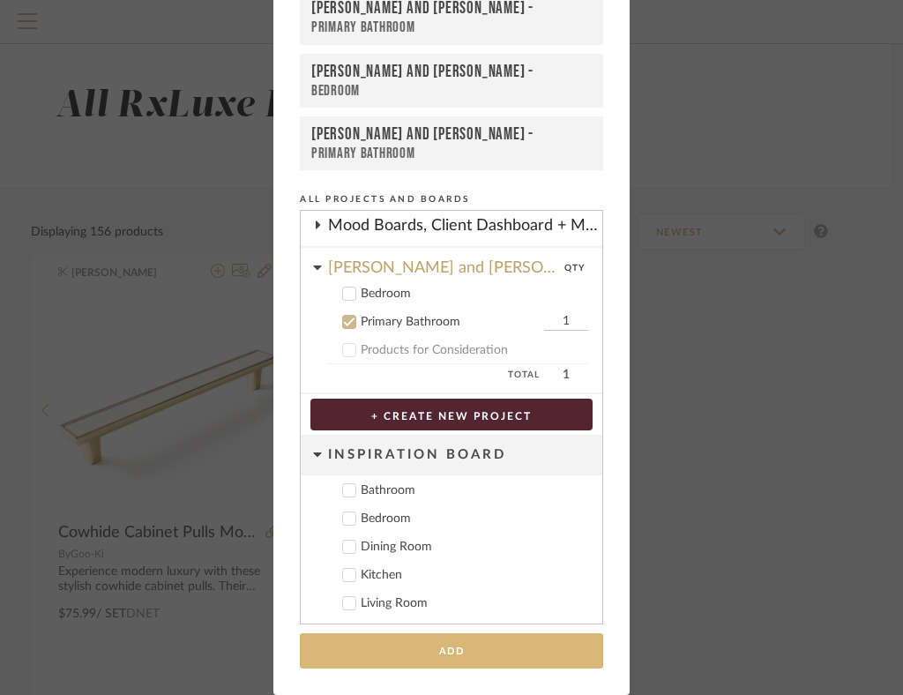
click at [384, 656] on button "Add" at bounding box center [451, 651] width 303 height 36
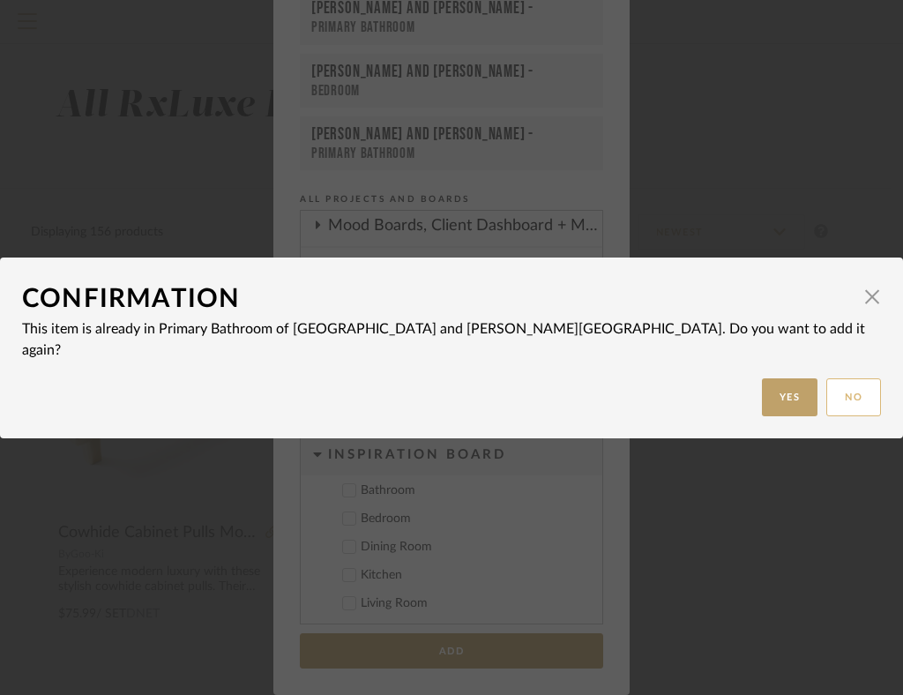
click at [826, 387] on button "No" at bounding box center [853, 397] width 55 height 38
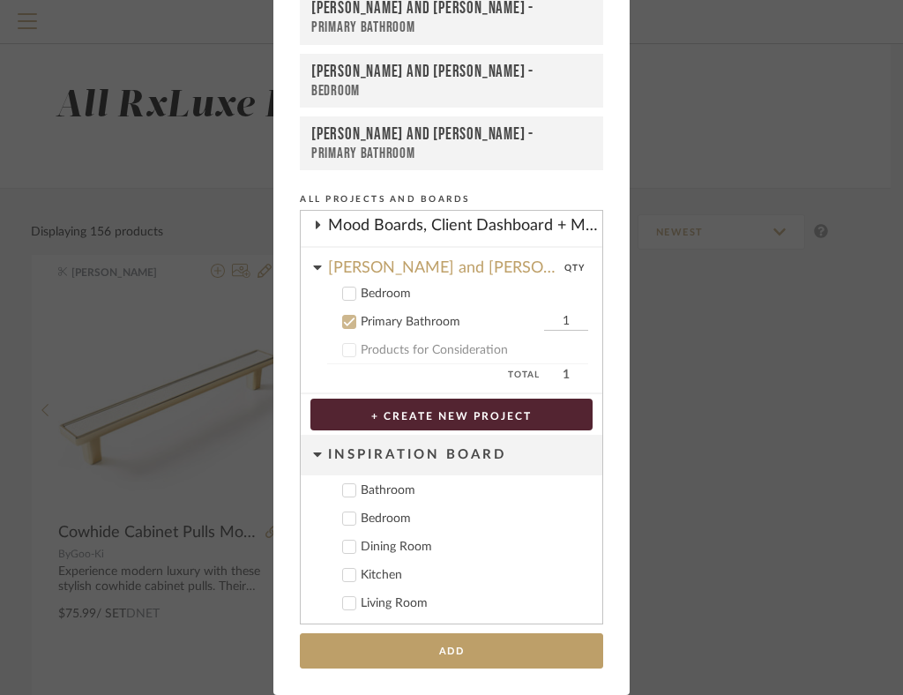
scroll to position [0, 0]
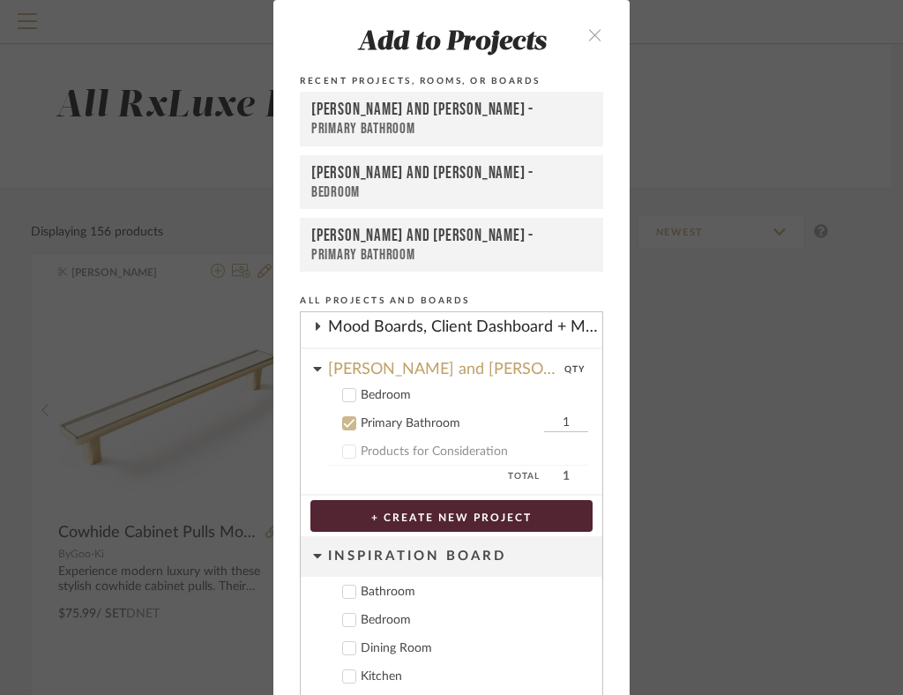
click at [590, 27] on icon "close" at bounding box center [594, 34] width 15 height 15
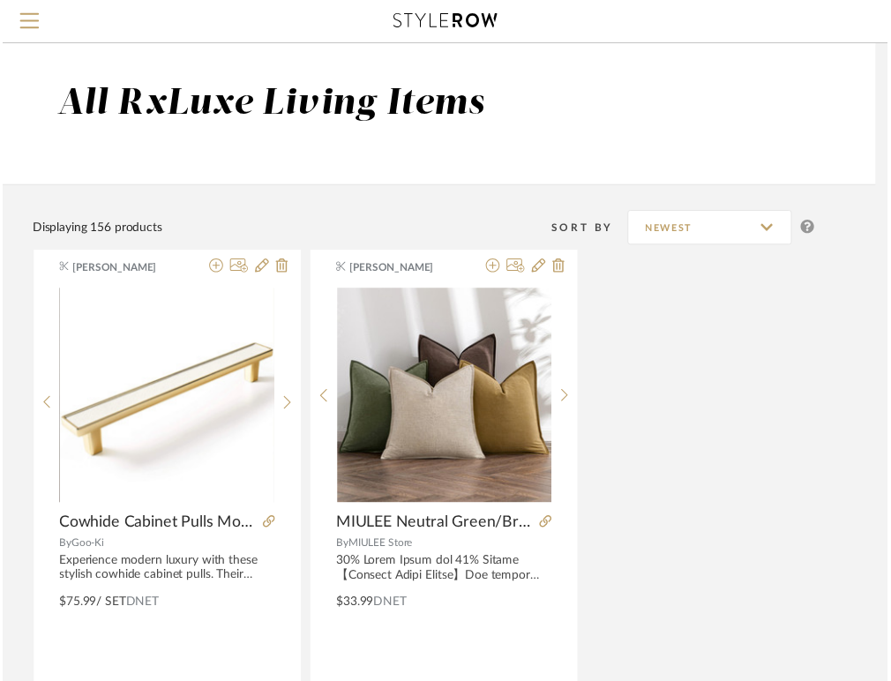
scroll to position [0, 379]
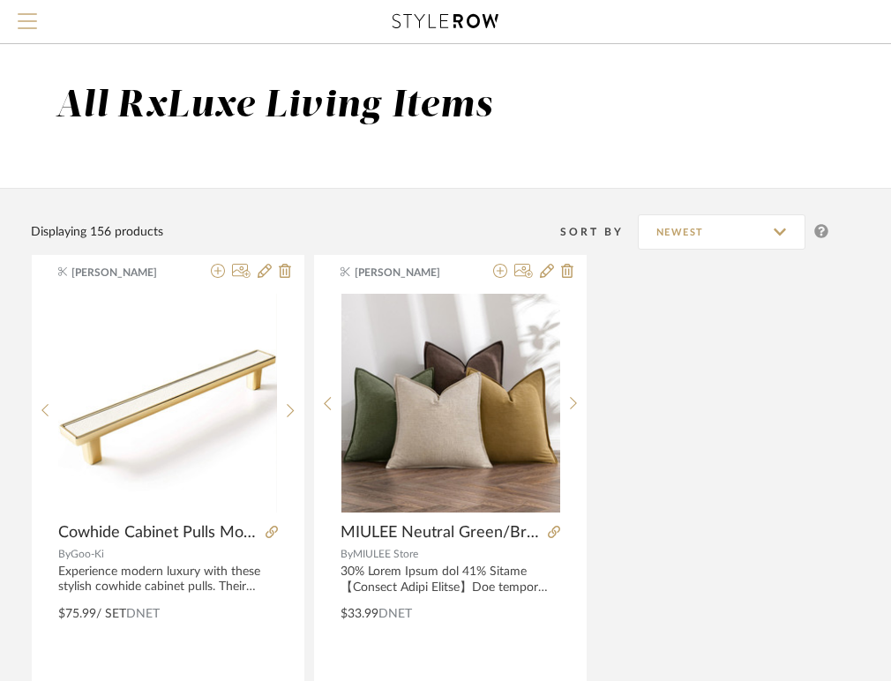
click at [23, 15] on span "Menu" at bounding box center [27, 14] width 19 height 2
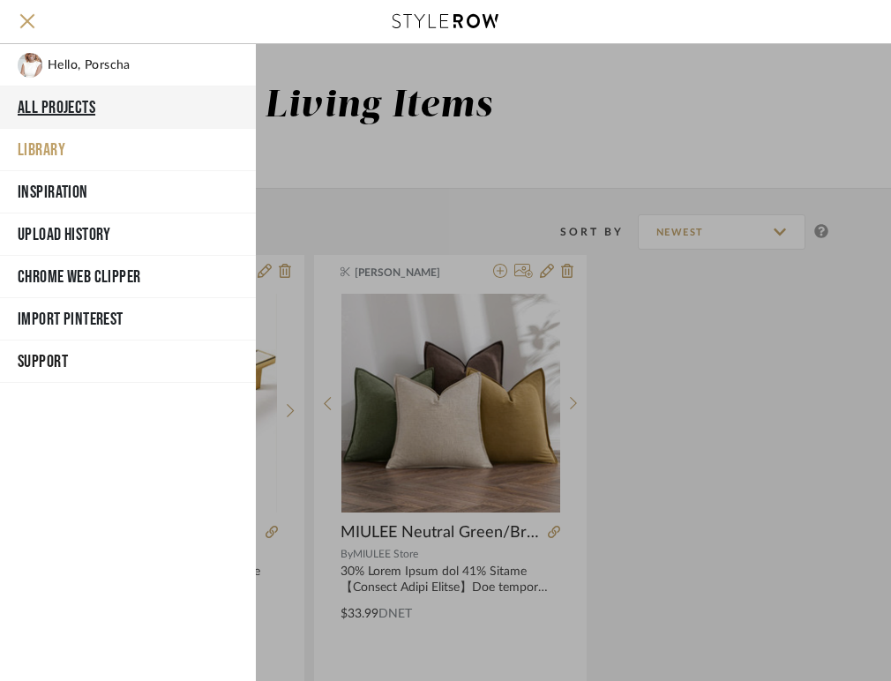
click at [65, 102] on button "All Projects" at bounding box center [128, 107] width 256 height 42
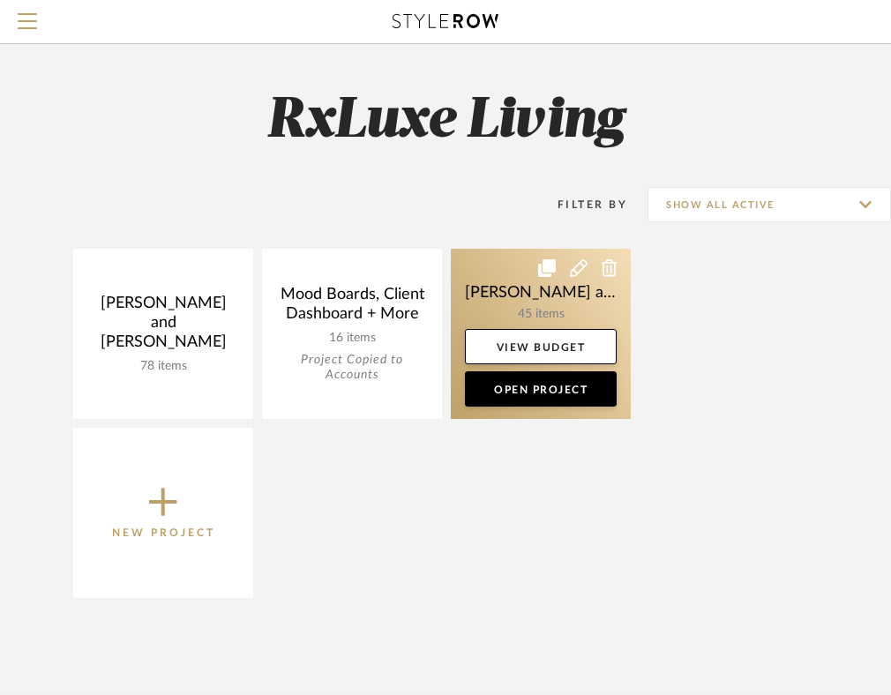
click at [534, 310] on link at bounding box center [541, 334] width 180 height 170
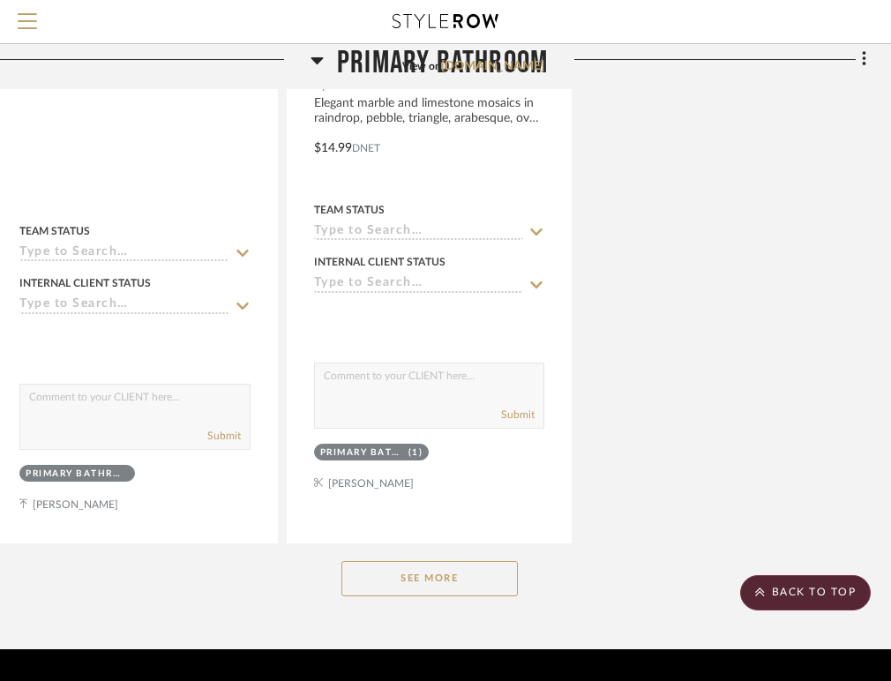
scroll to position [4801, 379]
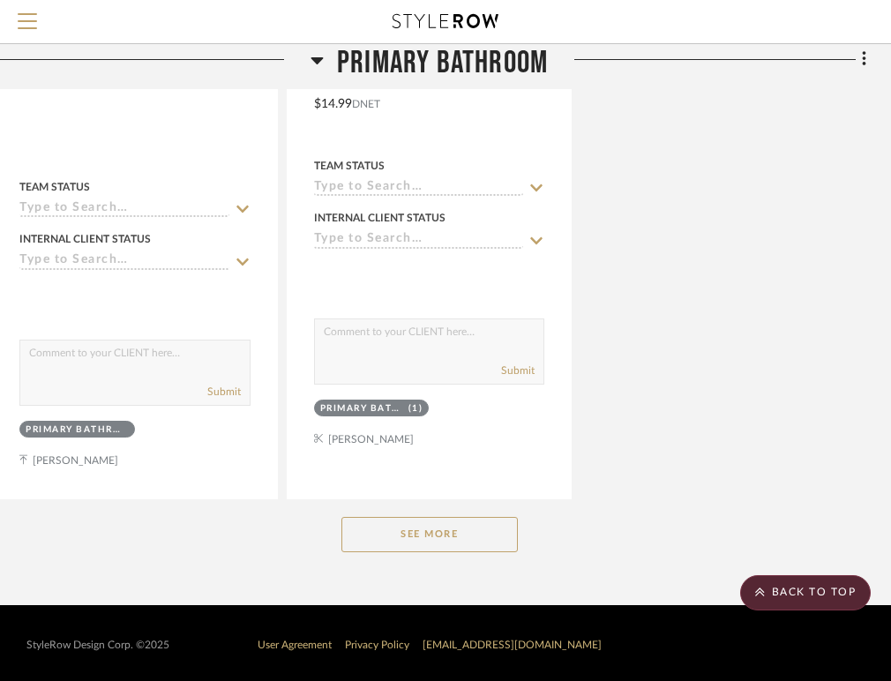
click at [461, 525] on button "See More" at bounding box center [429, 534] width 176 height 35
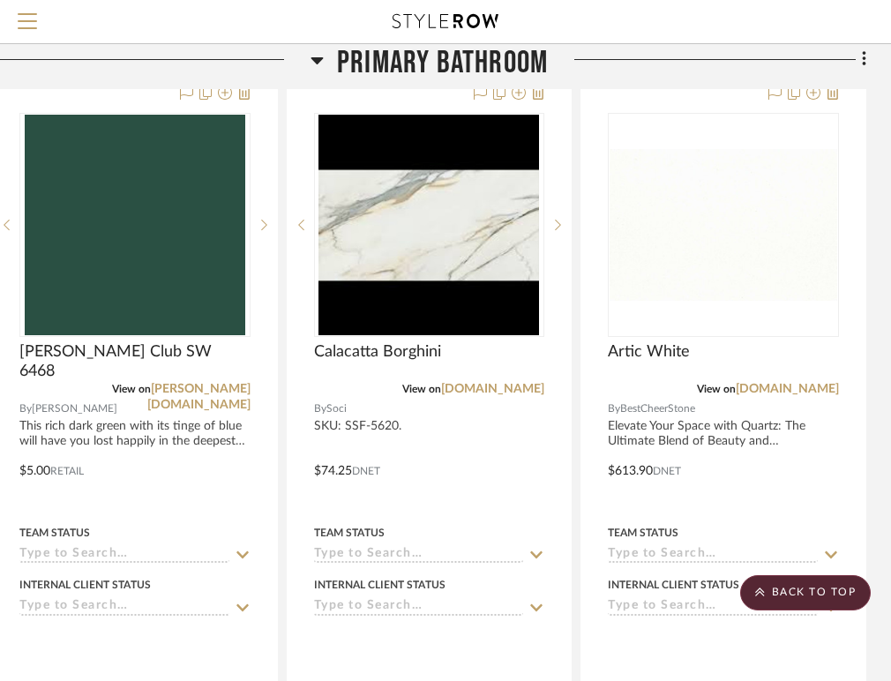
scroll to position [5231, 379]
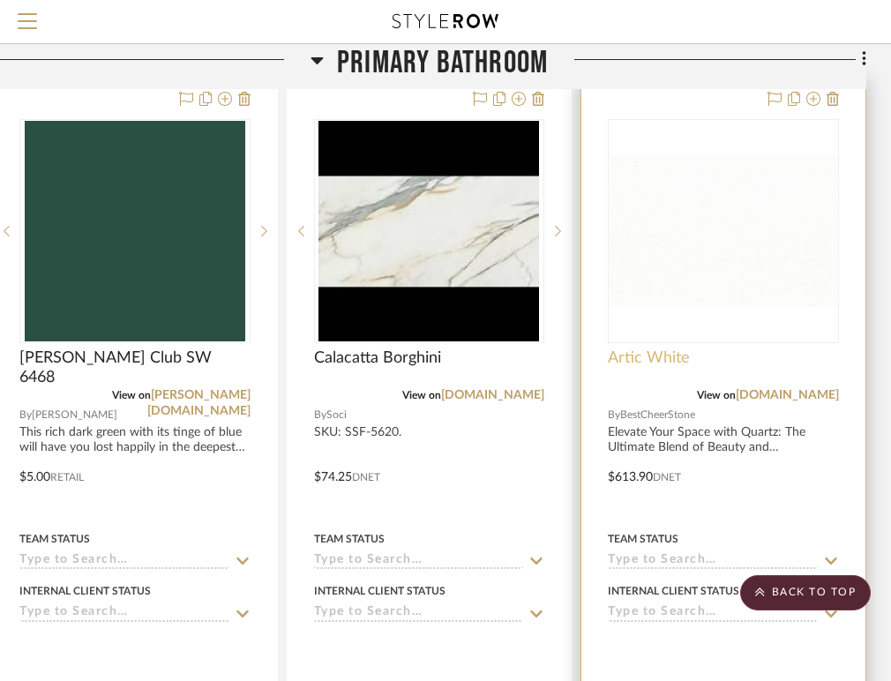
click at [672, 354] on span "Artic White" at bounding box center [649, 357] width 82 height 19
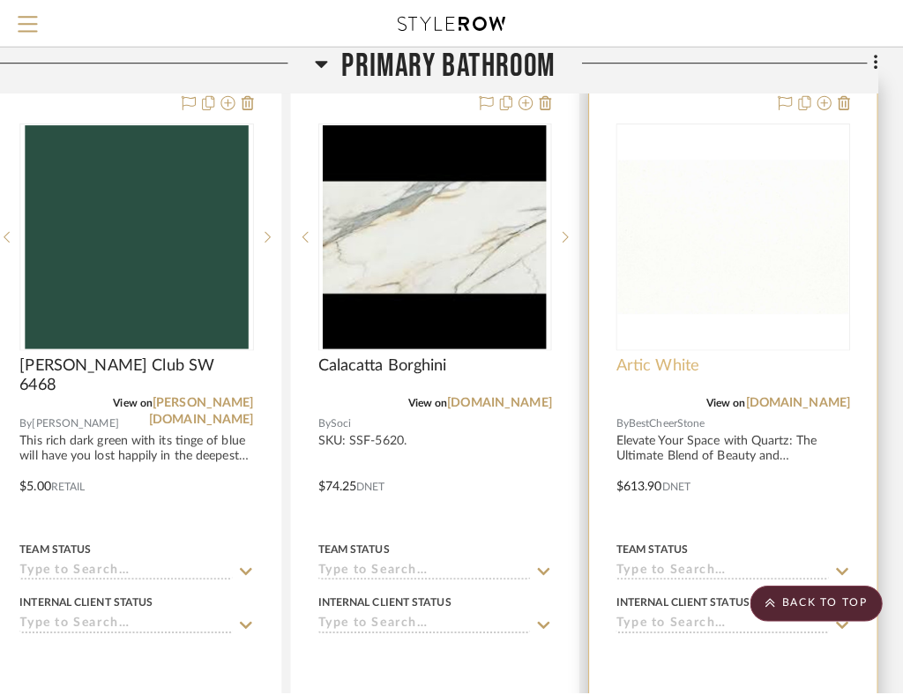
scroll to position [0, 0]
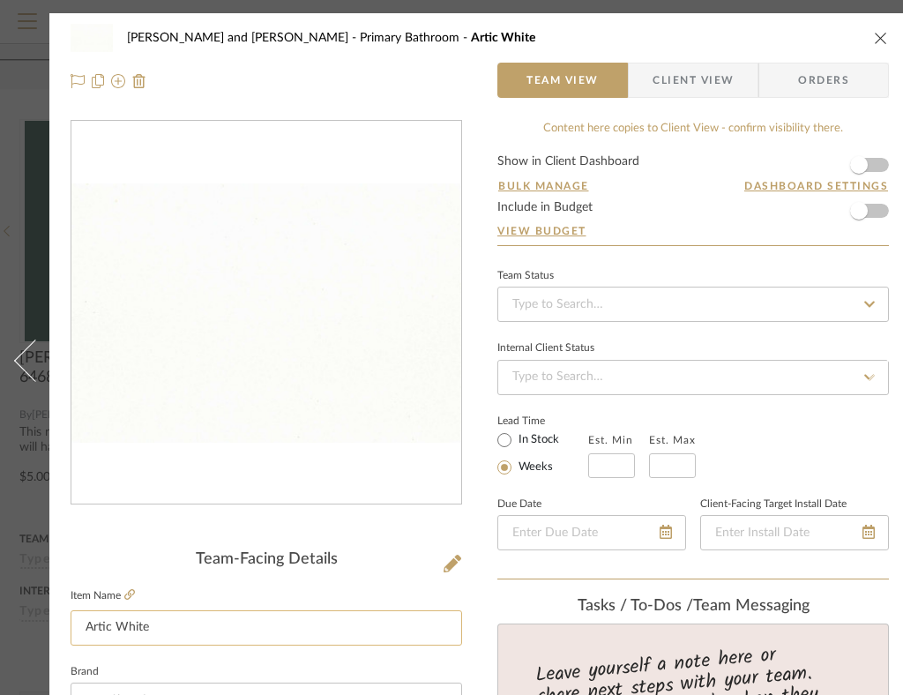
click at [235, 616] on input "Artic White" at bounding box center [267, 627] width 392 height 35
click at [235, 619] on input "Artic White" at bounding box center [267, 627] width 392 height 35
click at [226, 619] on input "Artic White" at bounding box center [267, 627] width 392 height 35
click at [198, 623] on input "Artic White" at bounding box center [267, 627] width 392 height 35
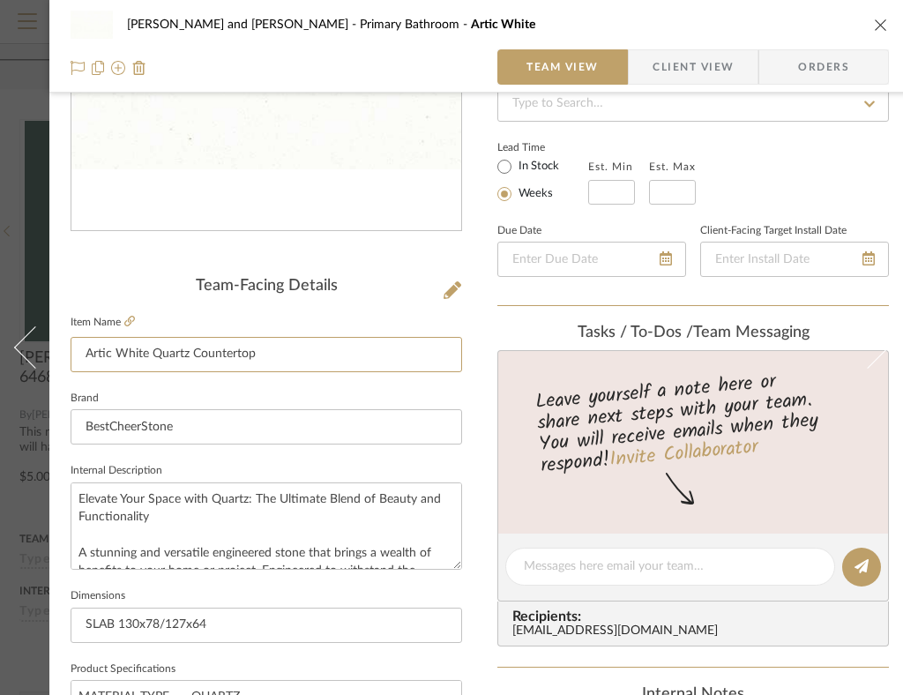
scroll to position [356, 0]
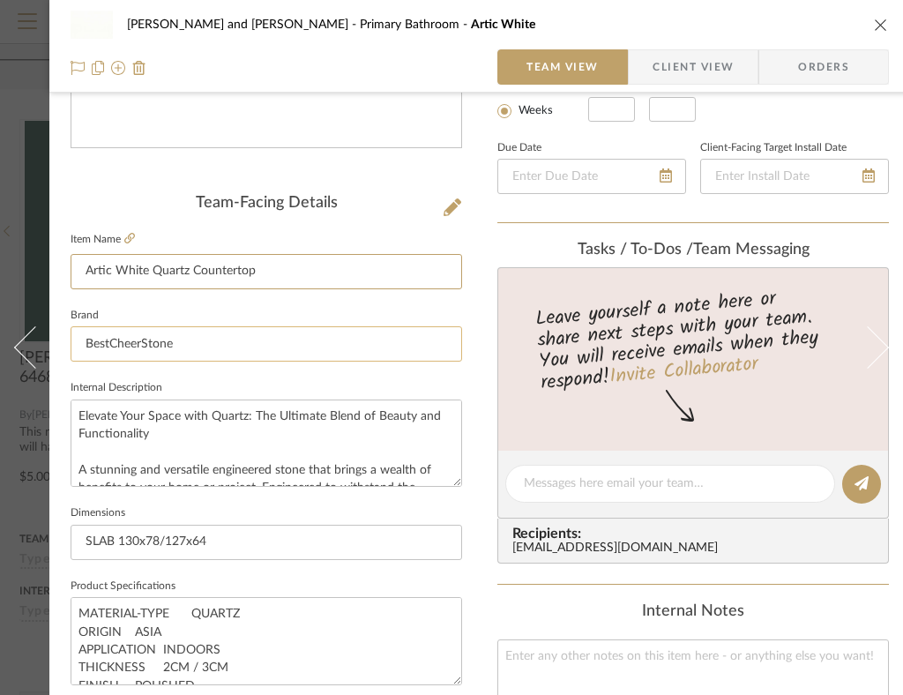
type input "Artic White Quartz Countertop"
click at [344, 336] on input "BestCheerStone" at bounding box center [267, 343] width 392 height 35
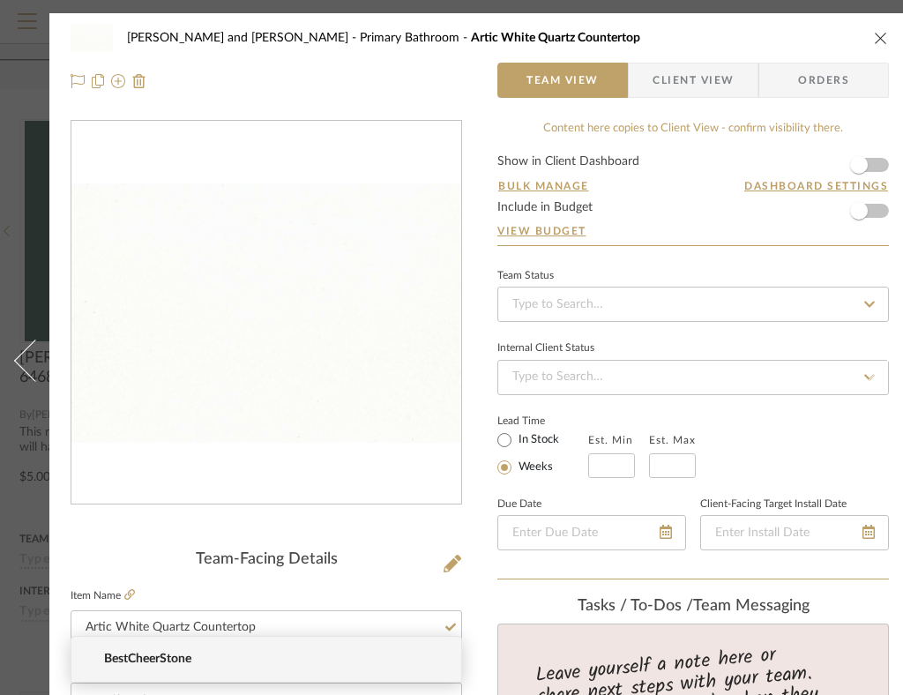
click at [883, 34] on icon "close" at bounding box center [881, 38] width 14 height 14
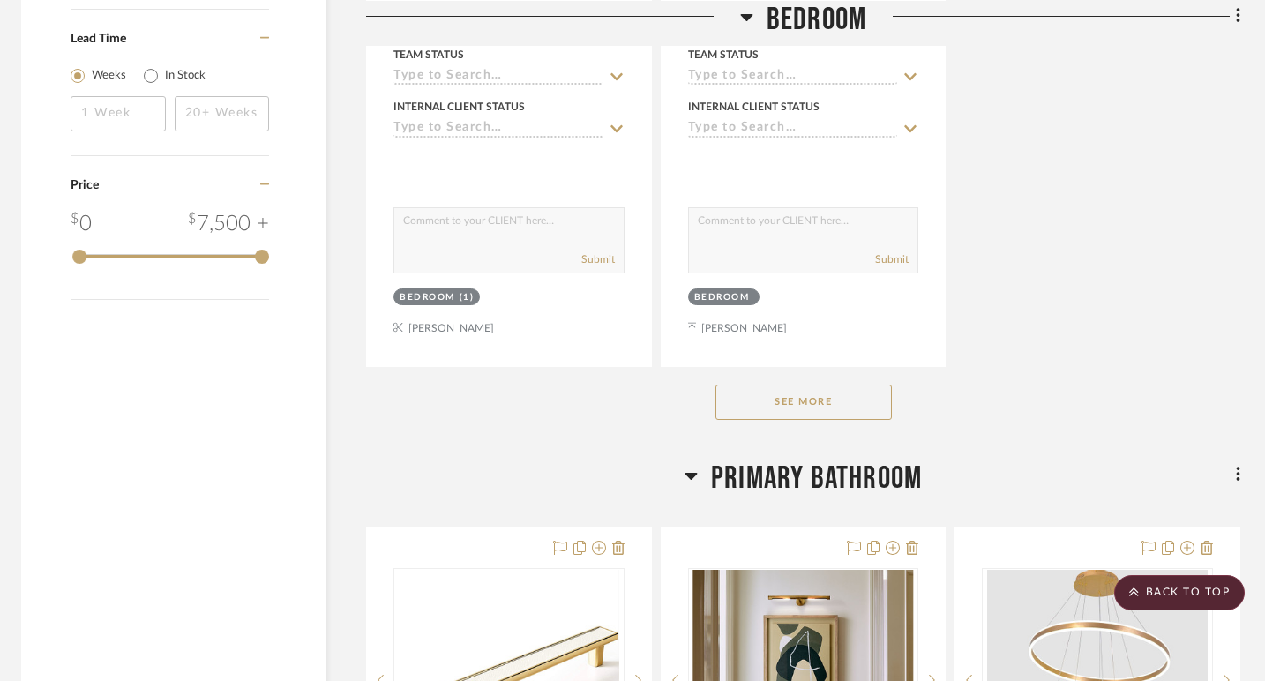
scroll to position [2641, 5]
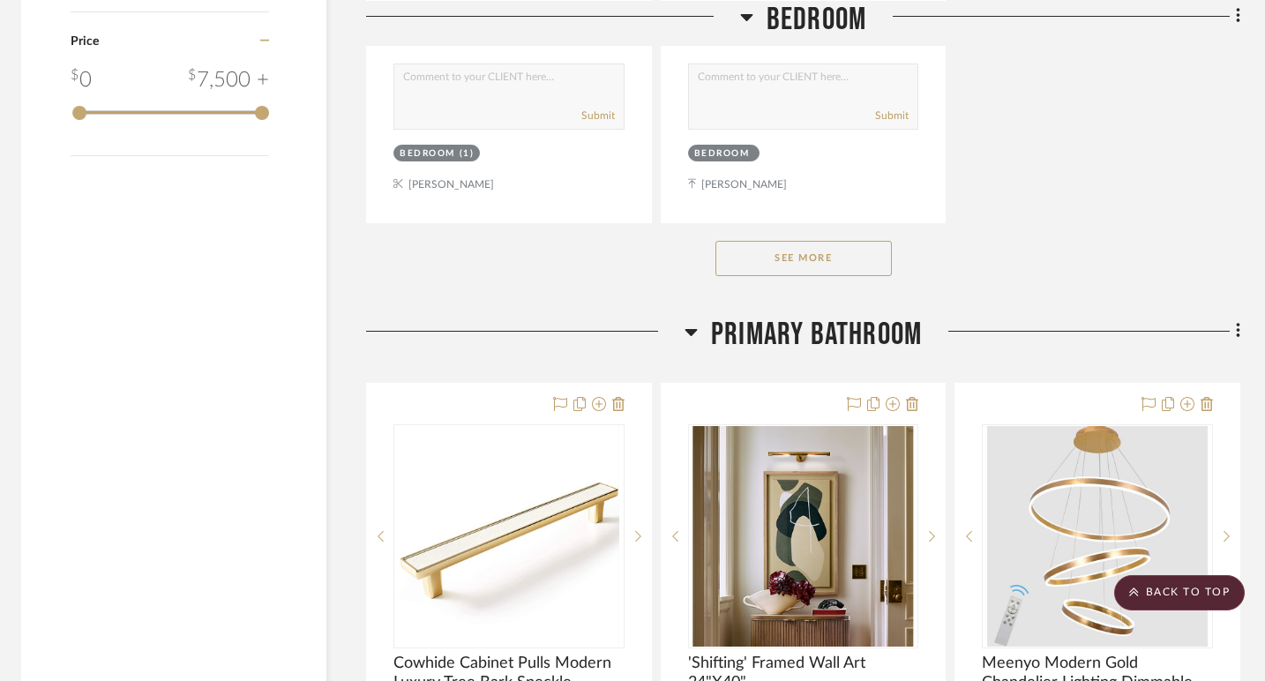
click at [776, 269] on button "See More" at bounding box center [803, 258] width 176 height 35
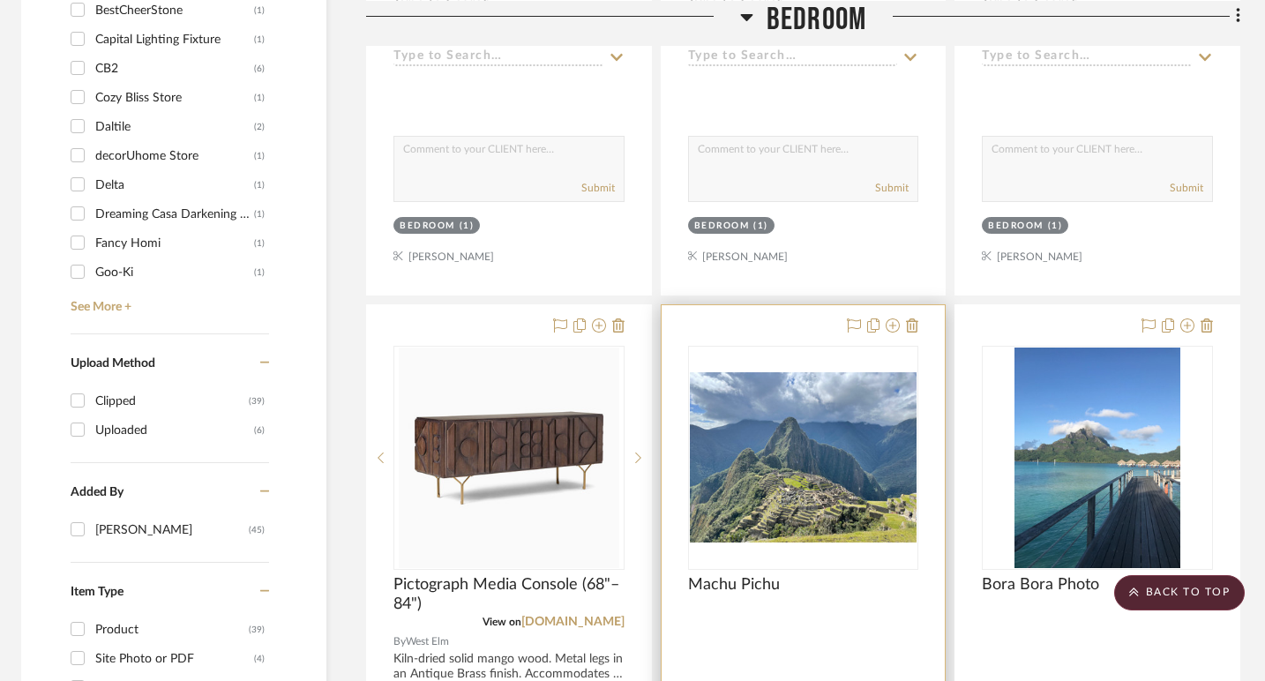
scroll to position [0, 5]
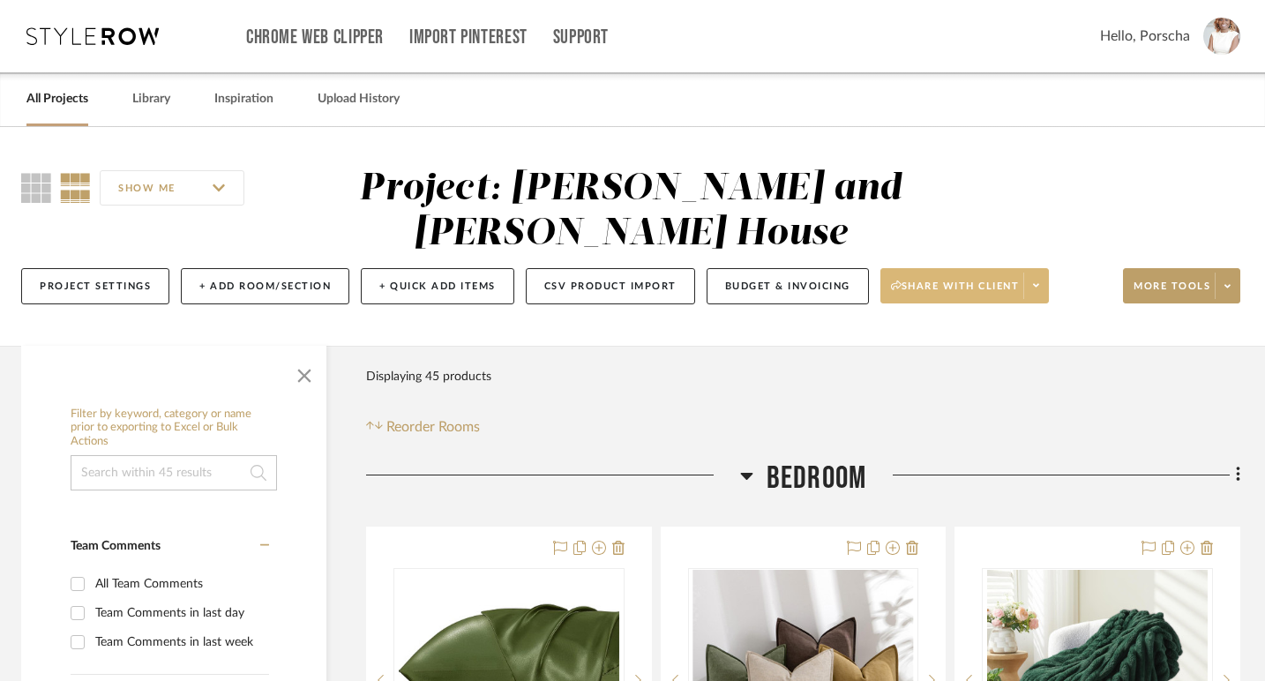
click at [1039, 286] on icon at bounding box center [1036, 285] width 6 height 10
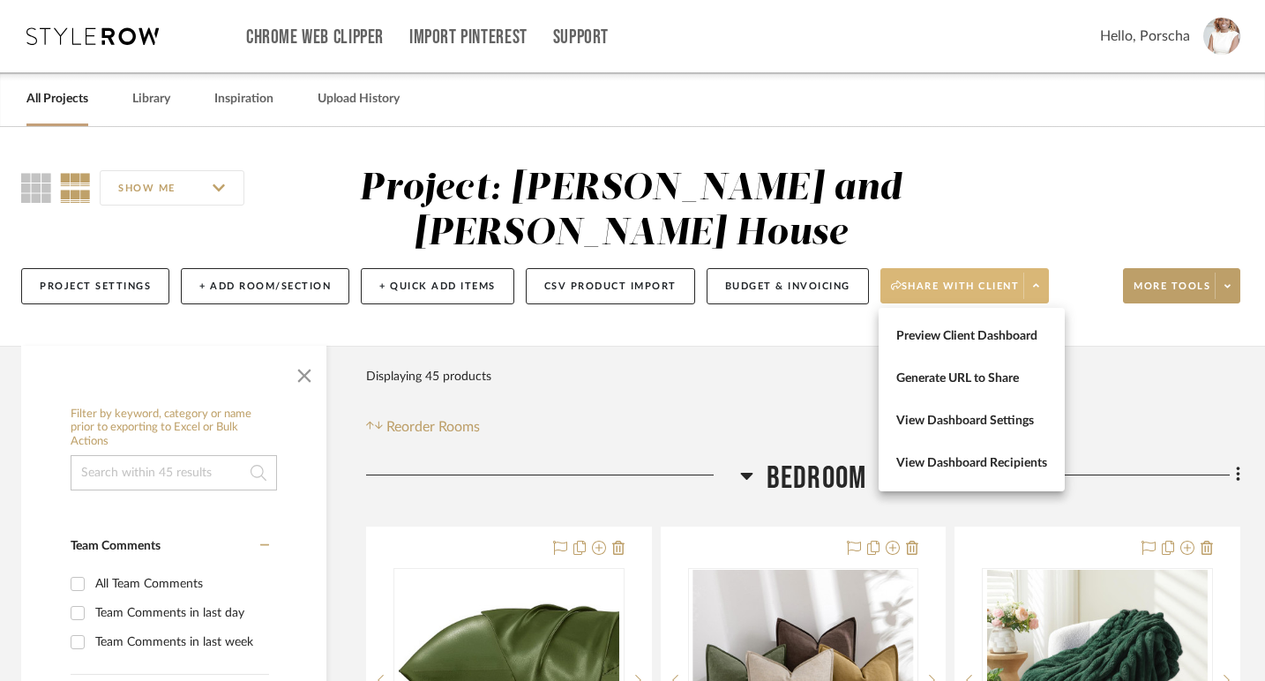
click at [1090, 435] on div at bounding box center [632, 340] width 1265 height 681
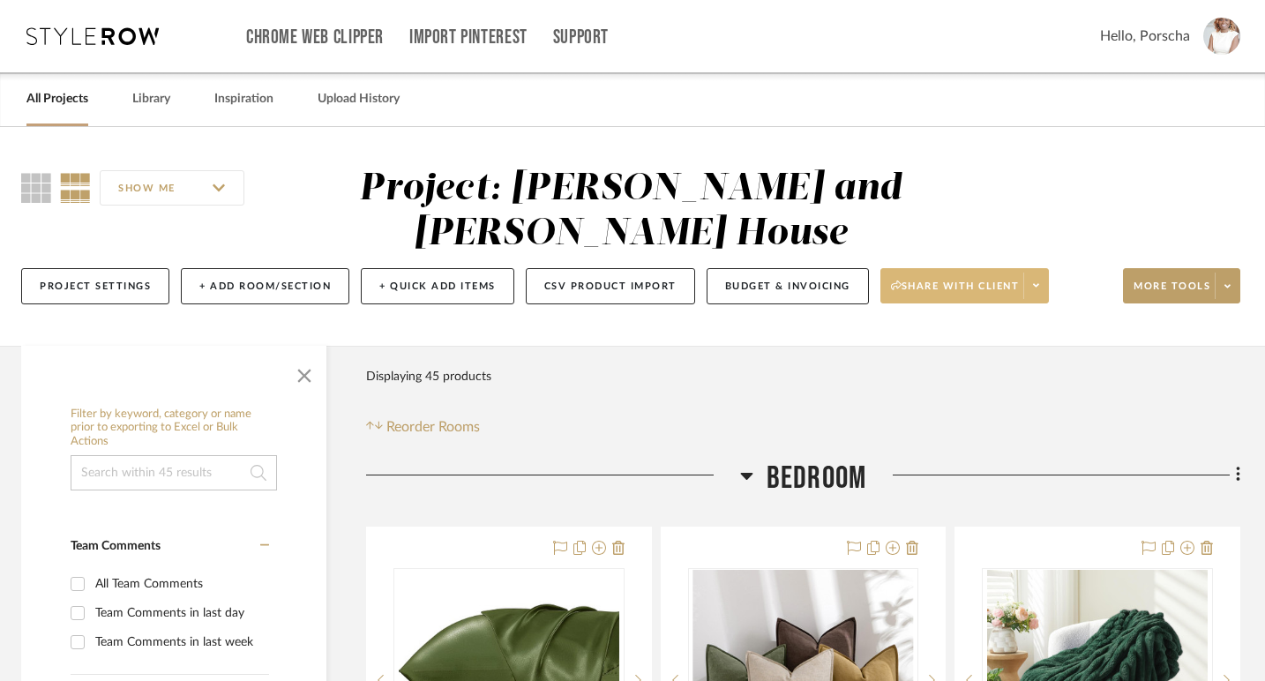
click at [1042, 282] on span at bounding box center [1035, 285] width 25 height 26
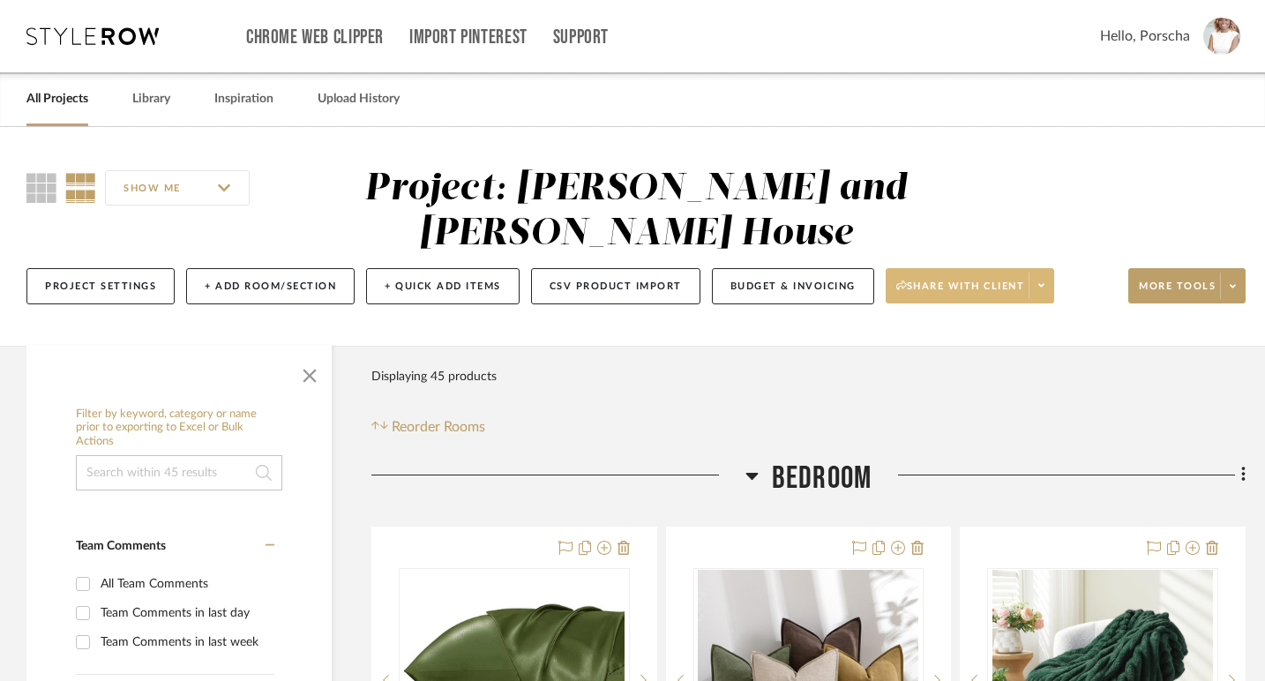
click at [1049, 279] on span at bounding box center [1040, 285] width 25 height 26
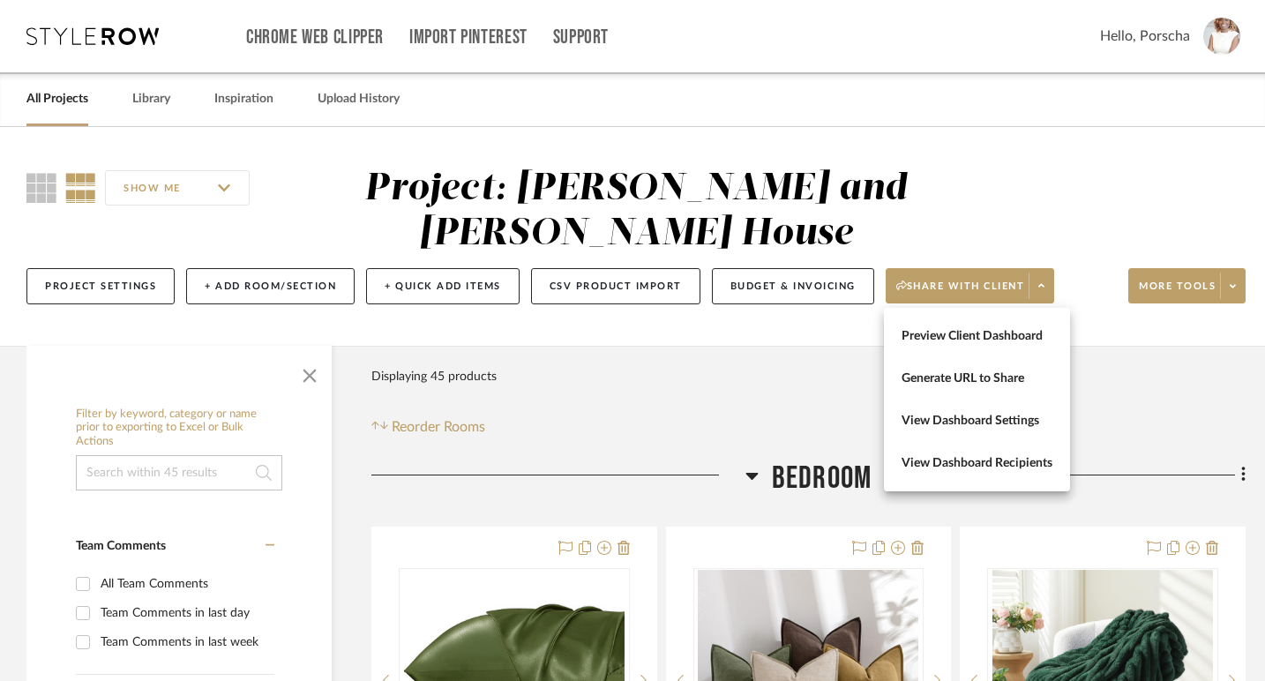
click at [1225, 291] on div at bounding box center [632, 340] width 1265 height 681
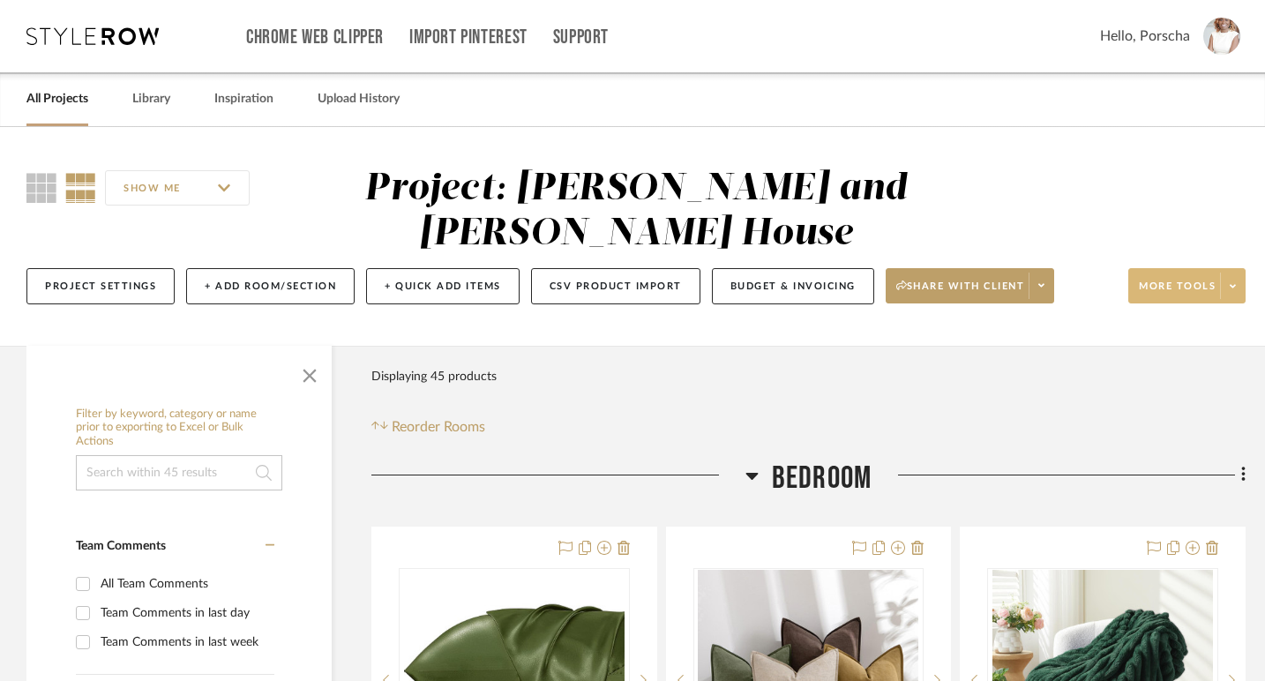
click at [1231, 290] on icon at bounding box center [1232, 286] width 6 height 10
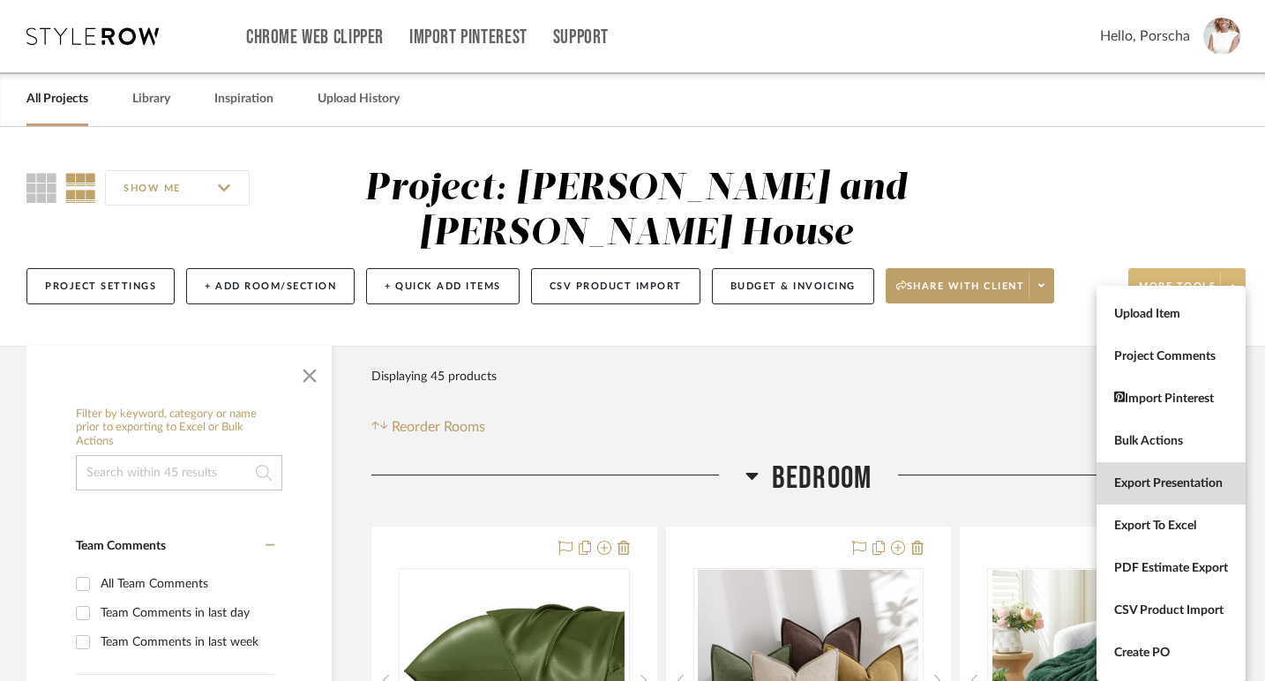
click at [1186, 476] on span "Export Presentation" at bounding box center [1171, 483] width 114 height 15
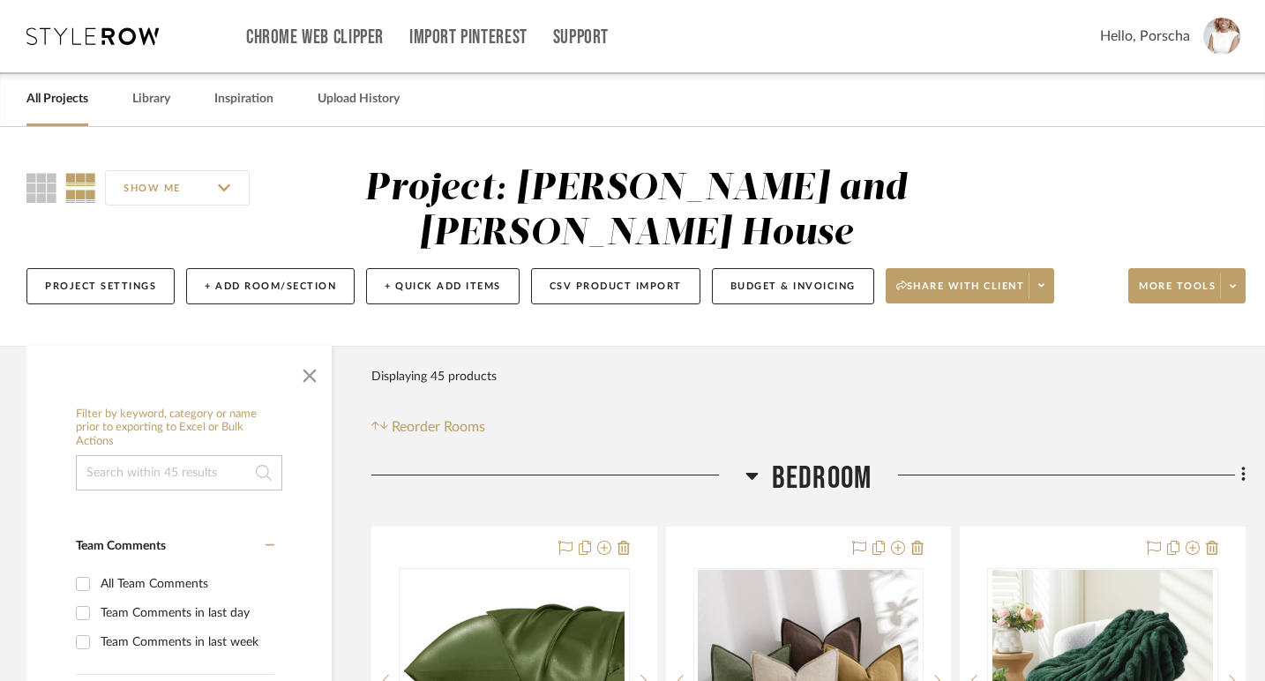
click at [1232, 293] on span at bounding box center [1232, 285] width 25 height 26
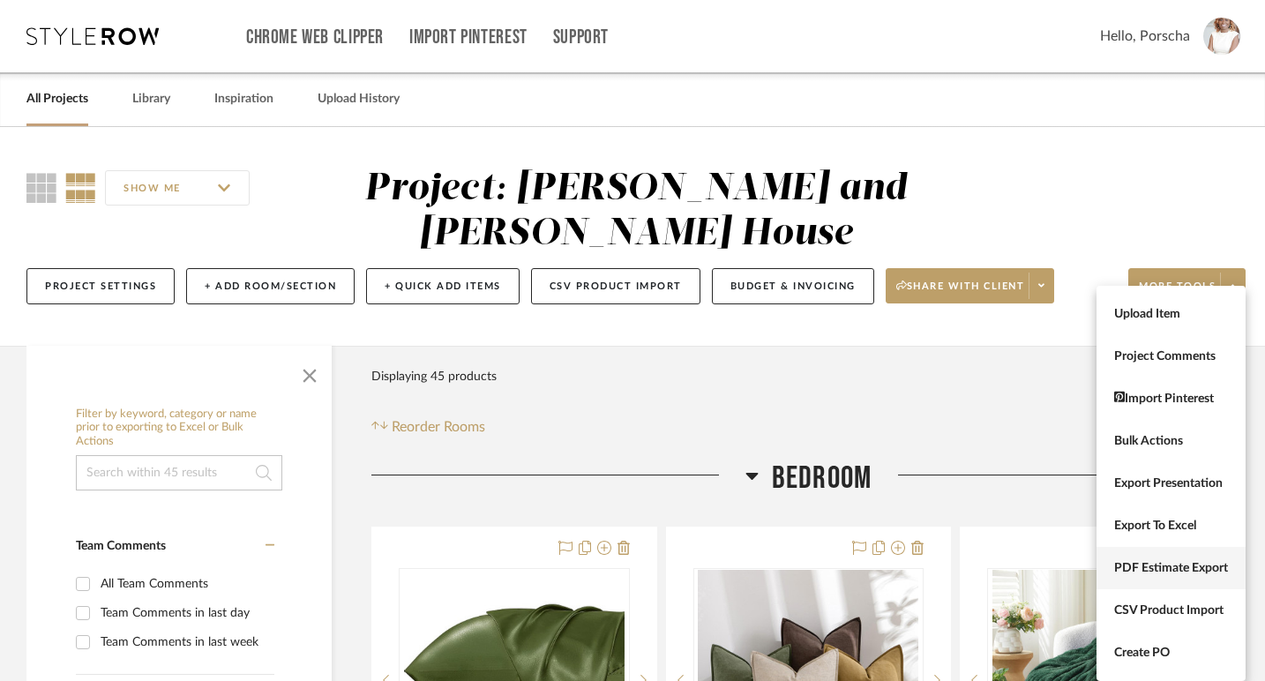
click at [1162, 571] on span "PDF Estimate Export" at bounding box center [1171, 568] width 114 height 15
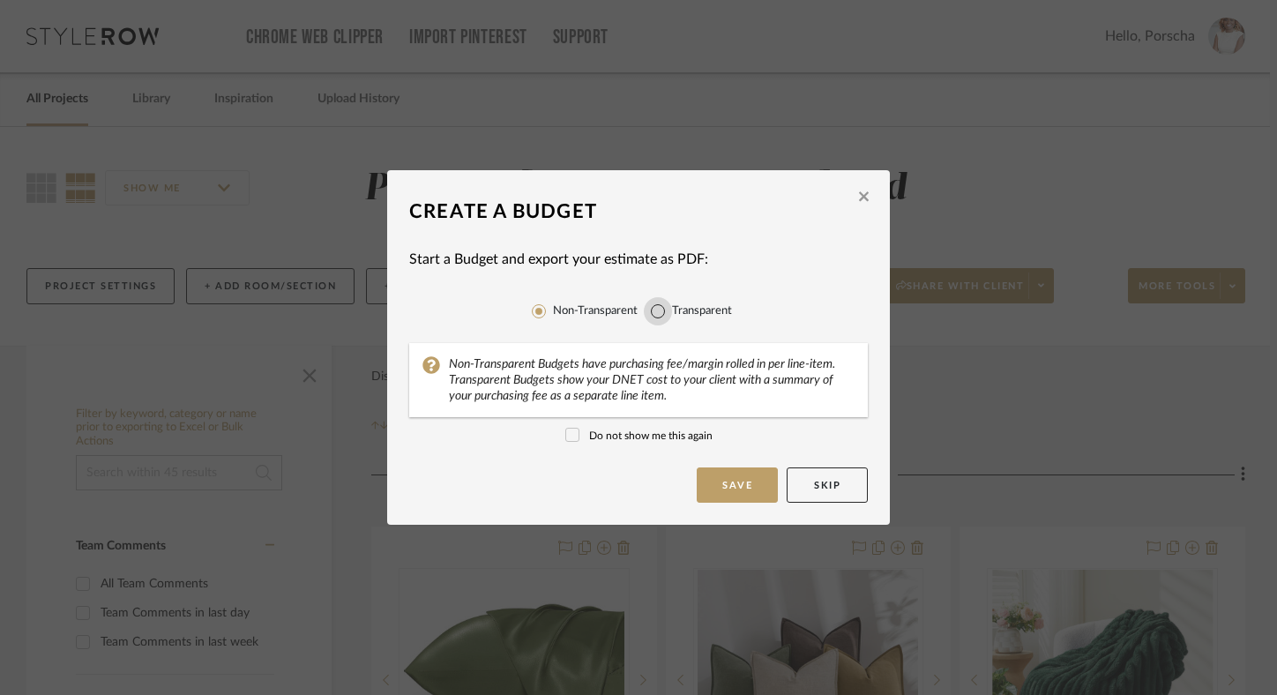
click at [655, 315] on input "Transparent" at bounding box center [658, 311] width 28 height 28
radio input "true"
click at [741, 490] on button "Save" at bounding box center [737, 484] width 81 height 35
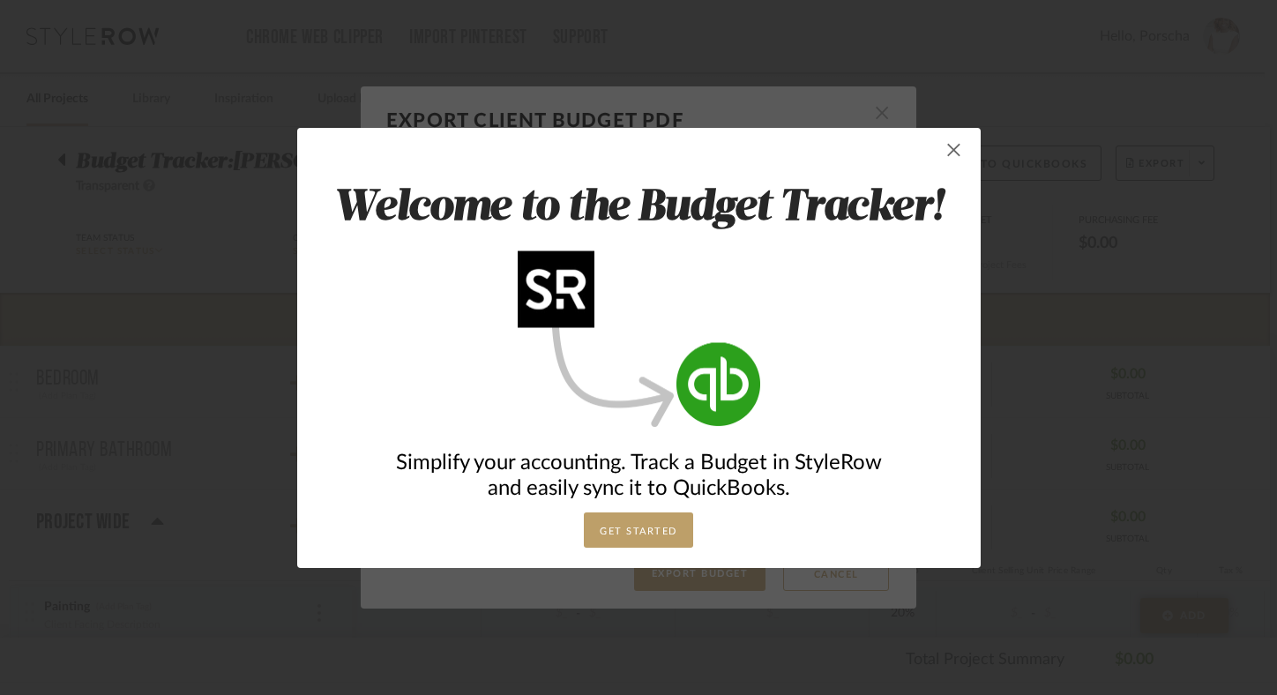
click at [952, 154] on span "button" at bounding box center [953, 149] width 35 height 35
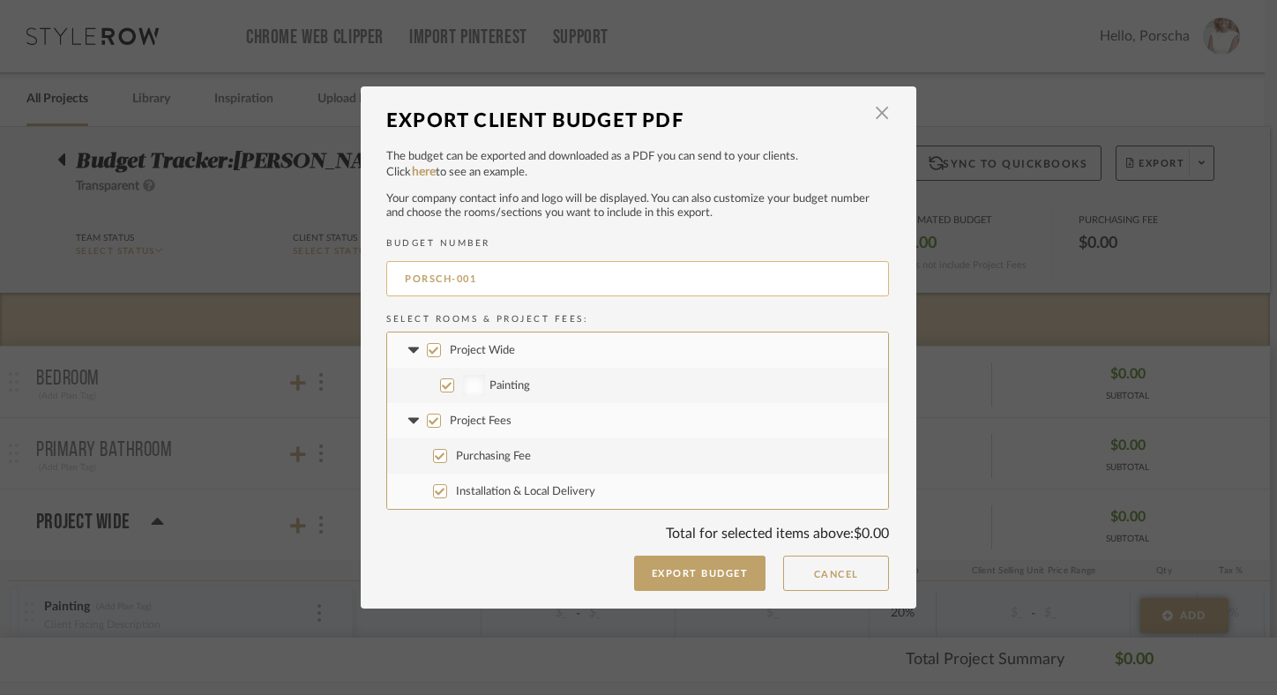
click at [526, 276] on input "PORSCH-001" at bounding box center [637, 278] width 503 height 35
type input "[PERSON_NAME] Bathroom"
click at [440, 456] on input "Purchasing Fee" at bounding box center [440, 456] width 14 height 14
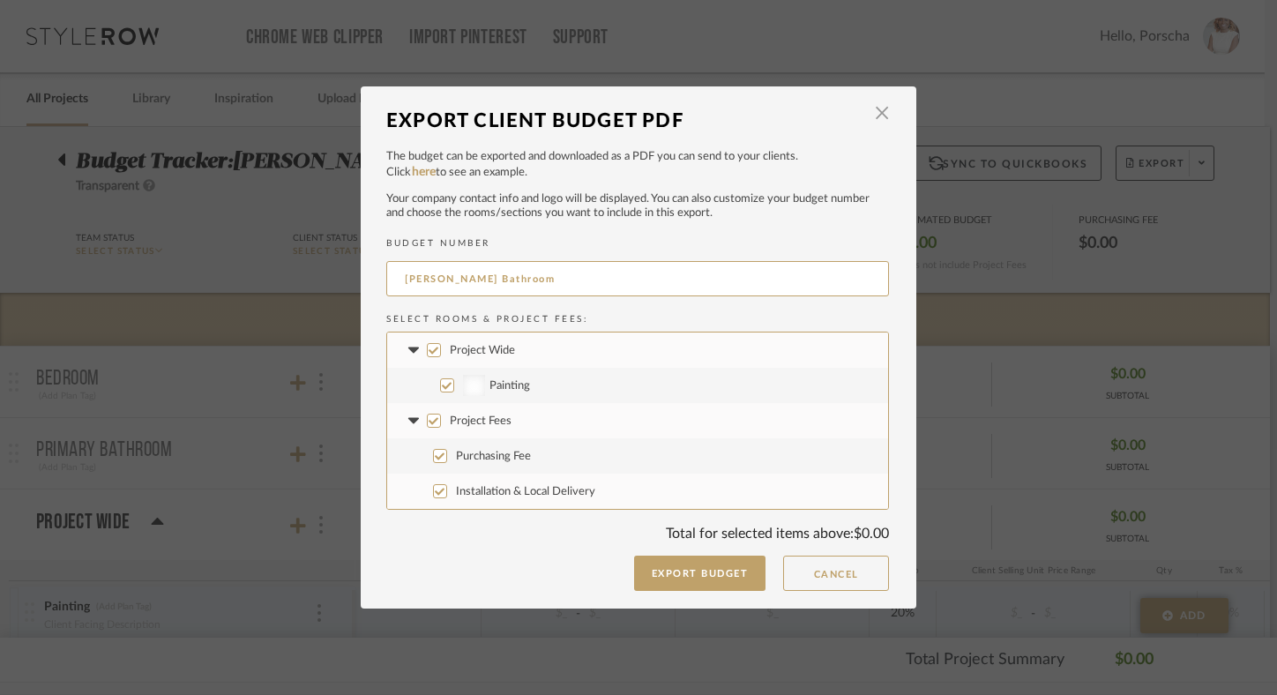
checkbox input "false"
click at [434, 487] on input "Installation & Local Delivery" at bounding box center [440, 491] width 14 height 14
checkbox input "false"
click at [706, 572] on button "Export Budget" at bounding box center [700, 573] width 132 height 35
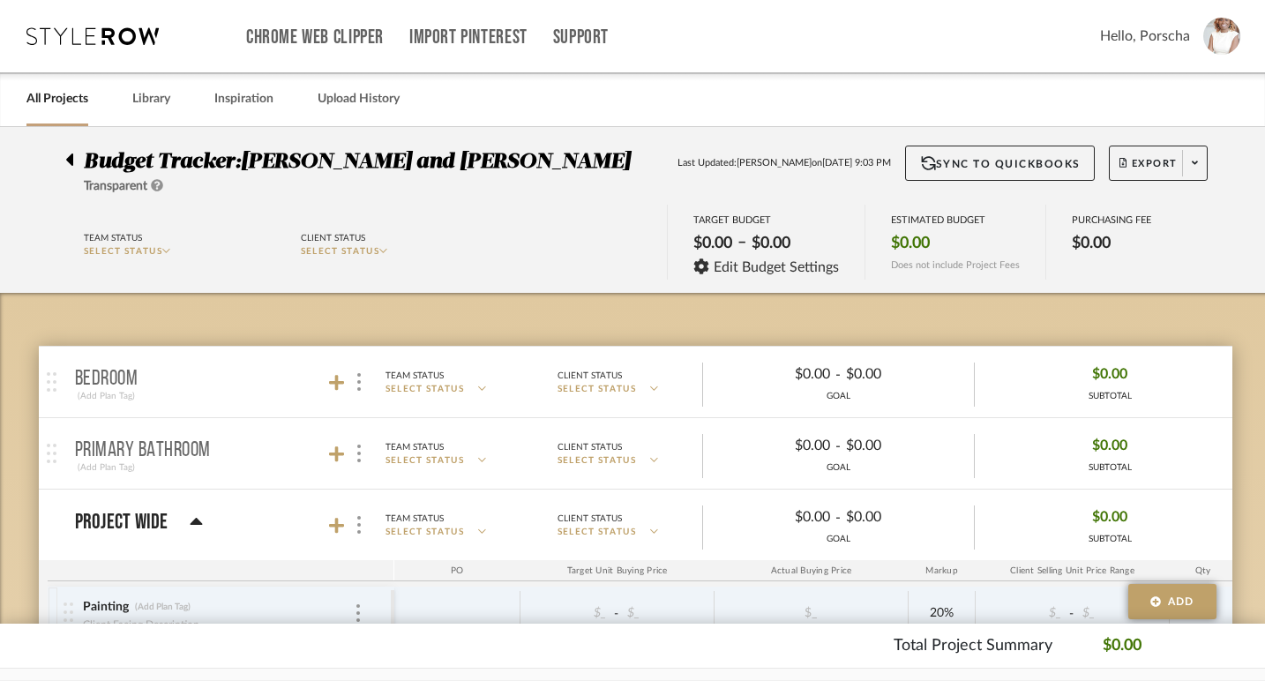
click at [65, 159] on div at bounding box center [74, 155] width 19 height 21
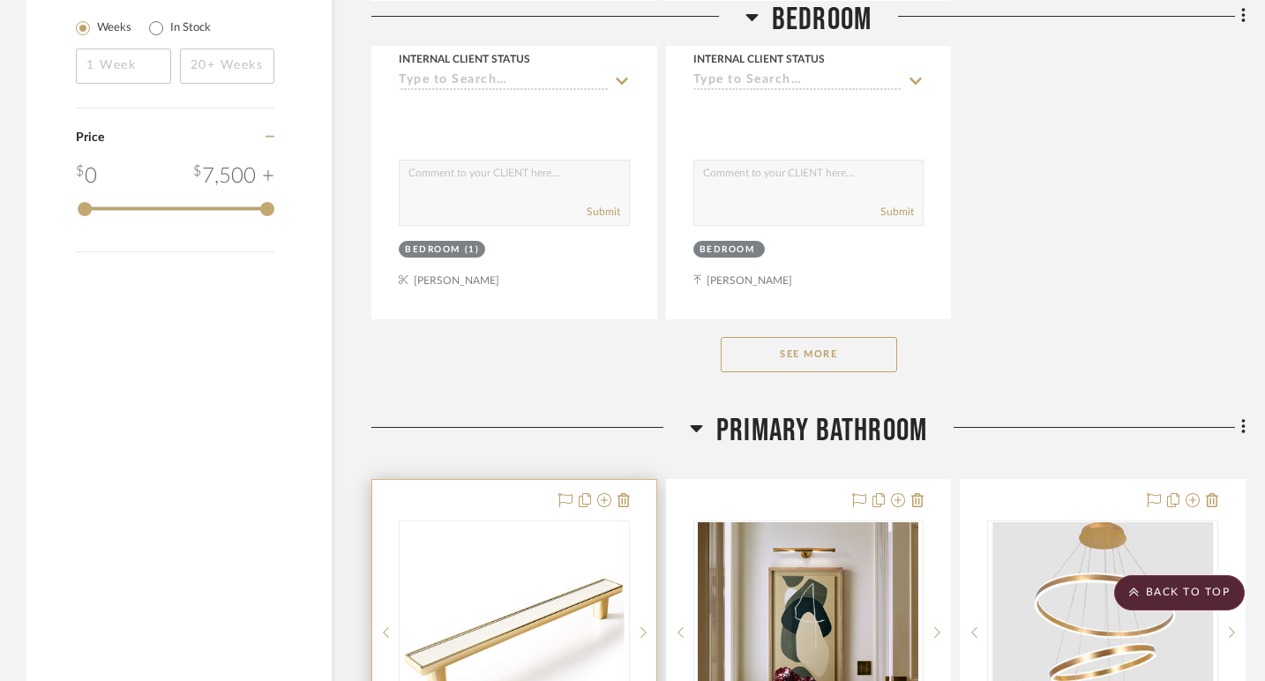
scroll to position [2582, 0]
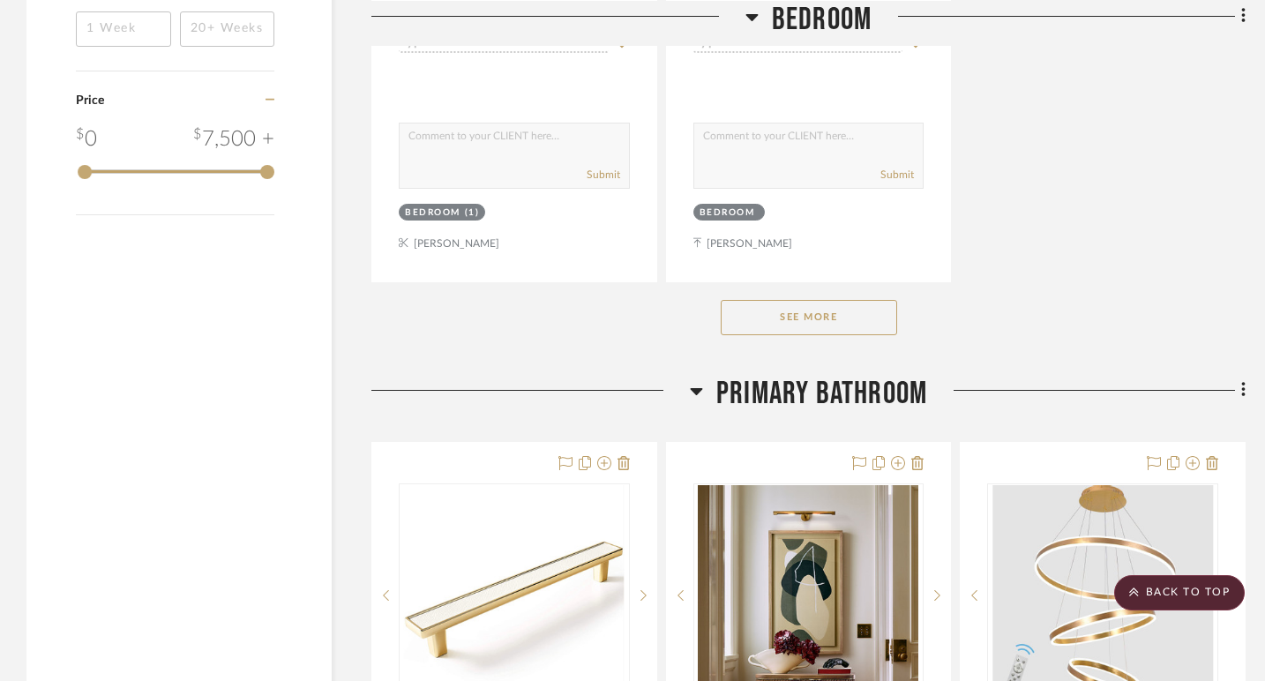
click at [772, 312] on button "See More" at bounding box center [808, 317] width 176 height 35
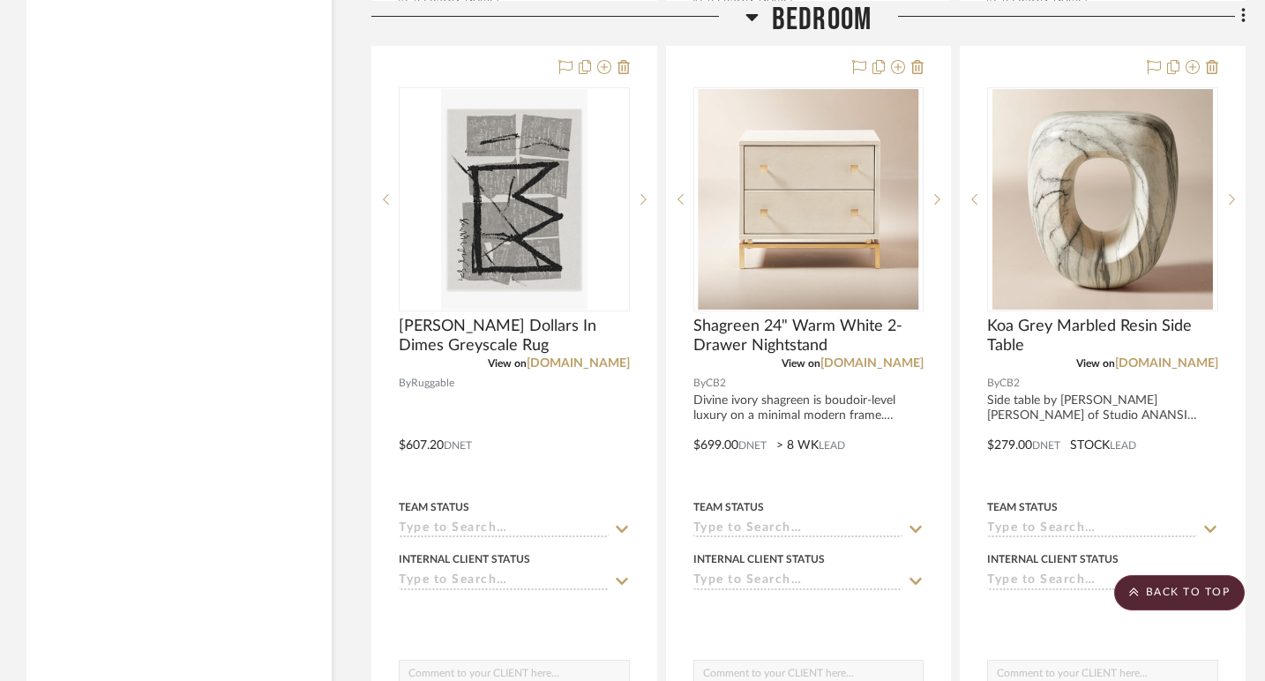
scroll to position [4383, 0]
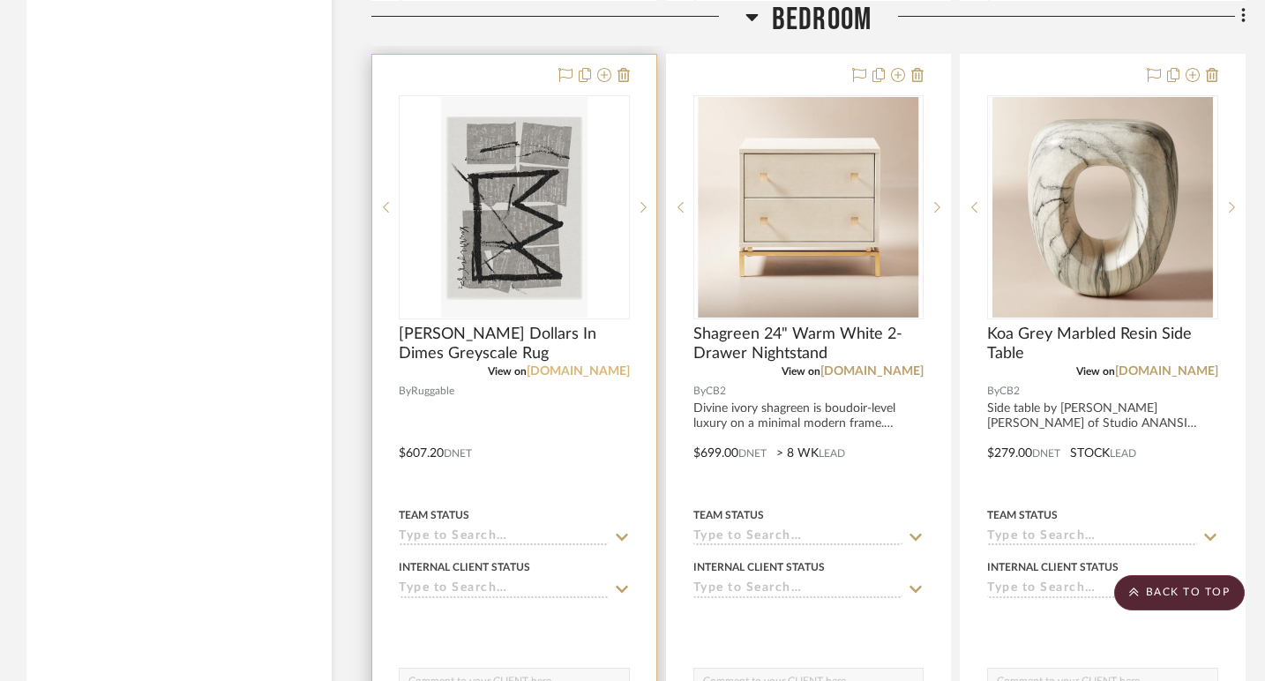
click at [611, 367] on link "[DOMAIN_NAME]" at bounding box center [577, 371] width 103 height 12
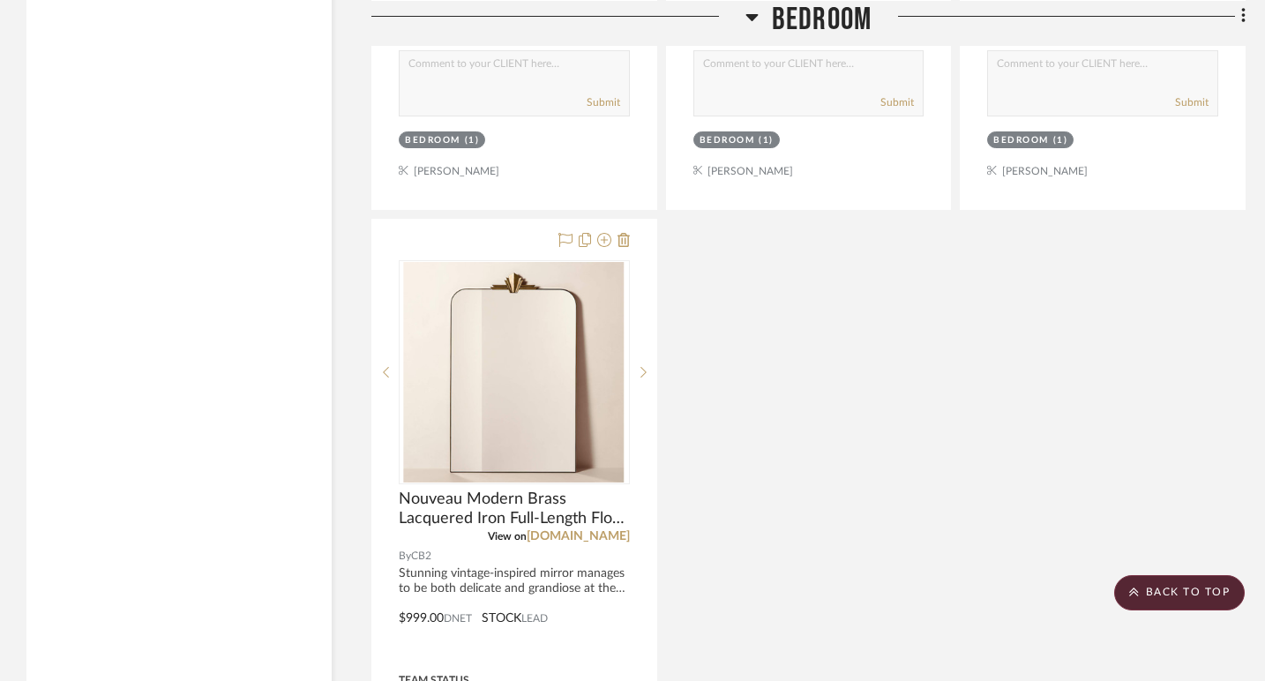
scroll to position [5790, 0]
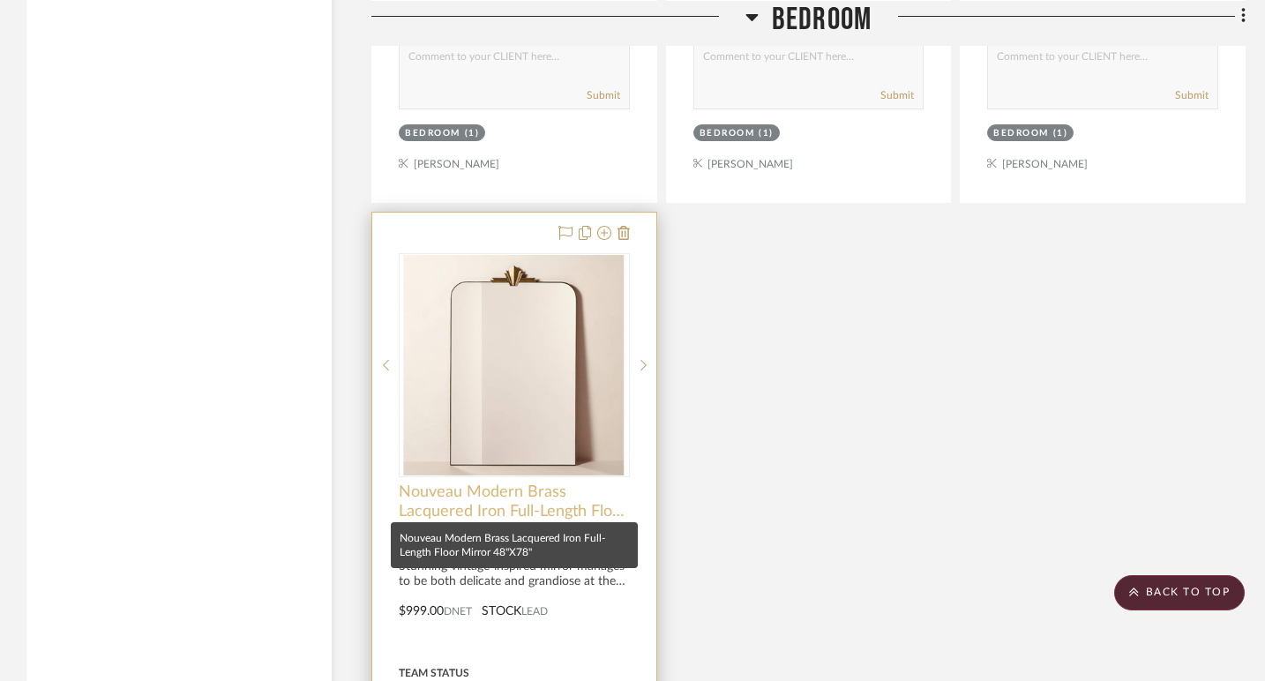
click at [546, 489] on span "Nouveau Modern Brass Lacquered Iron Full-Length Floor Mirror 48"X78"" at bounding box center [514, 501] width 231 height 39
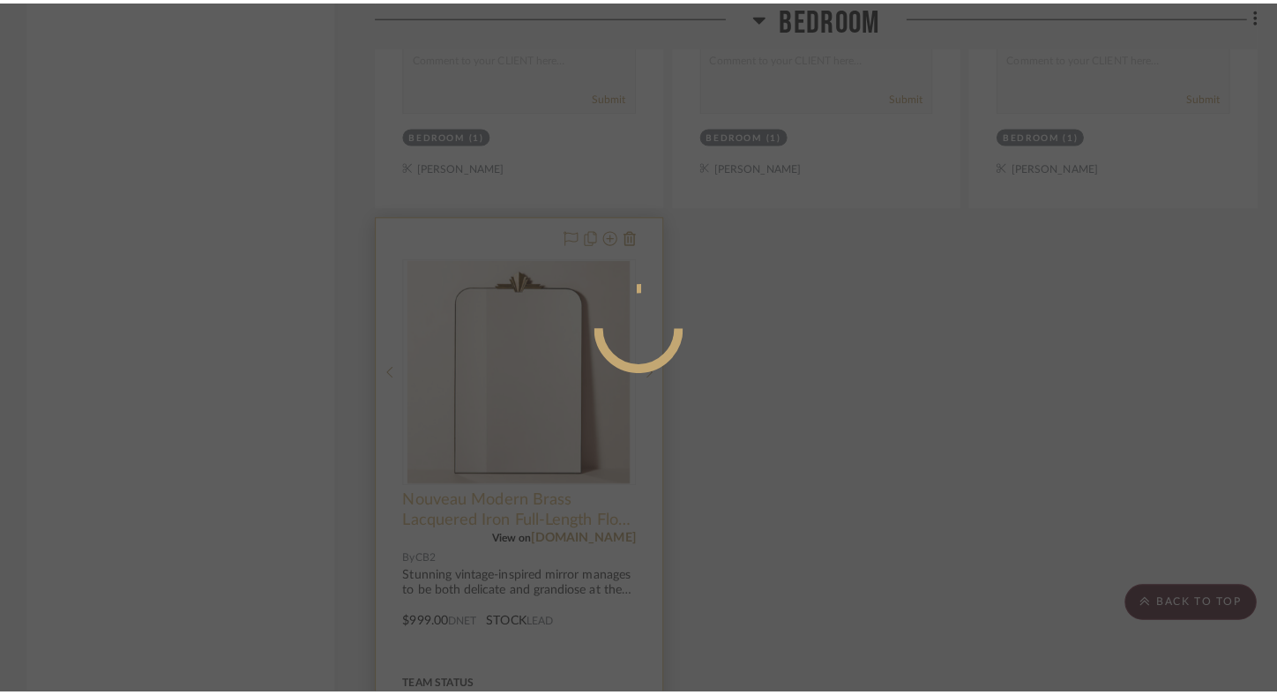
scroll to position [0, 0]
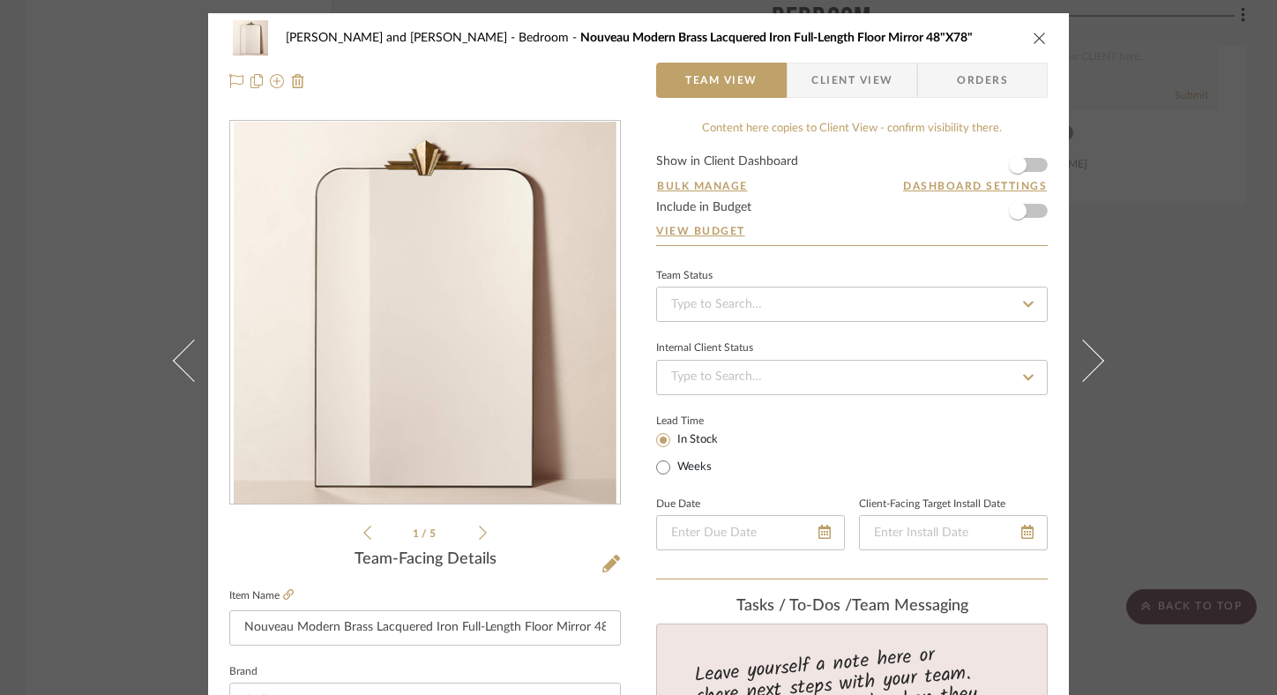
click at [1031, 27] on div "Porscha and [PERSON_NAME] House Bedroom Nouveau Modern Brass Lacquered Iron Ful…" at bounding box center [638, 37] width 818 height 35
click at [1029, 27] on div "Porscha and [PERSON_NAME] House Bedroom Nouveau Modern Brass Lacquered Iron Ful…" at bounding box center [638, 37] width 818 height 35
click at [1033, 38] on icon "close" at bounding box center [1040, 38] width 14 height 14
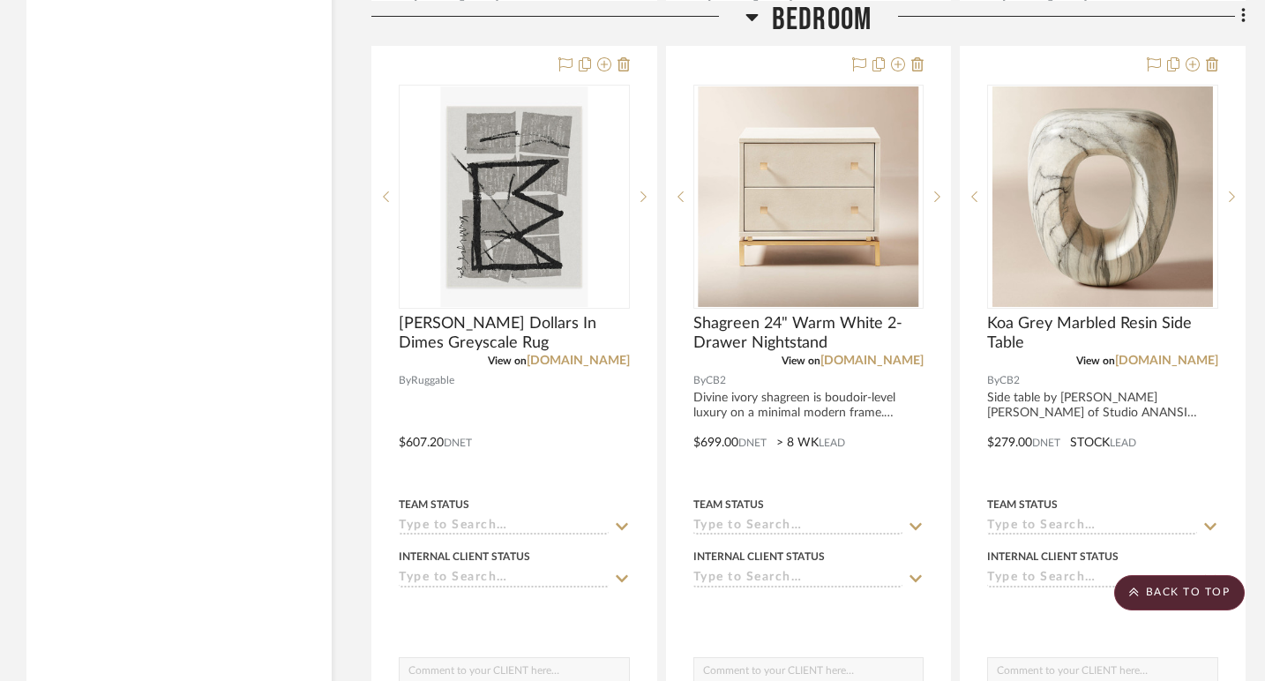
scroll to position [4484, 0]
